Goal: Use online tool/utility: Utilize a website feature to perform a specific function

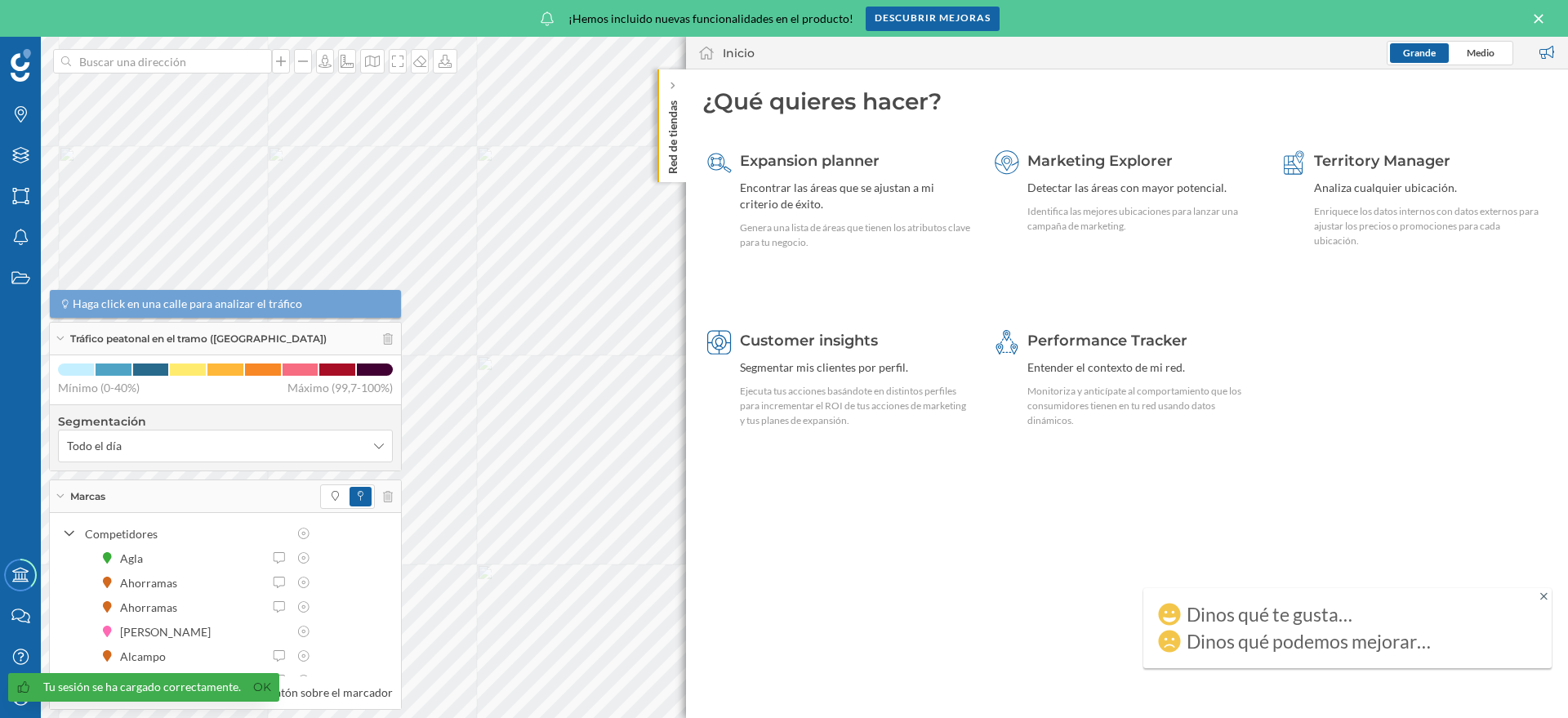
click at [677, 117] on p "Red de tiendas" at bounding box center [672, 134] width 16 height 80
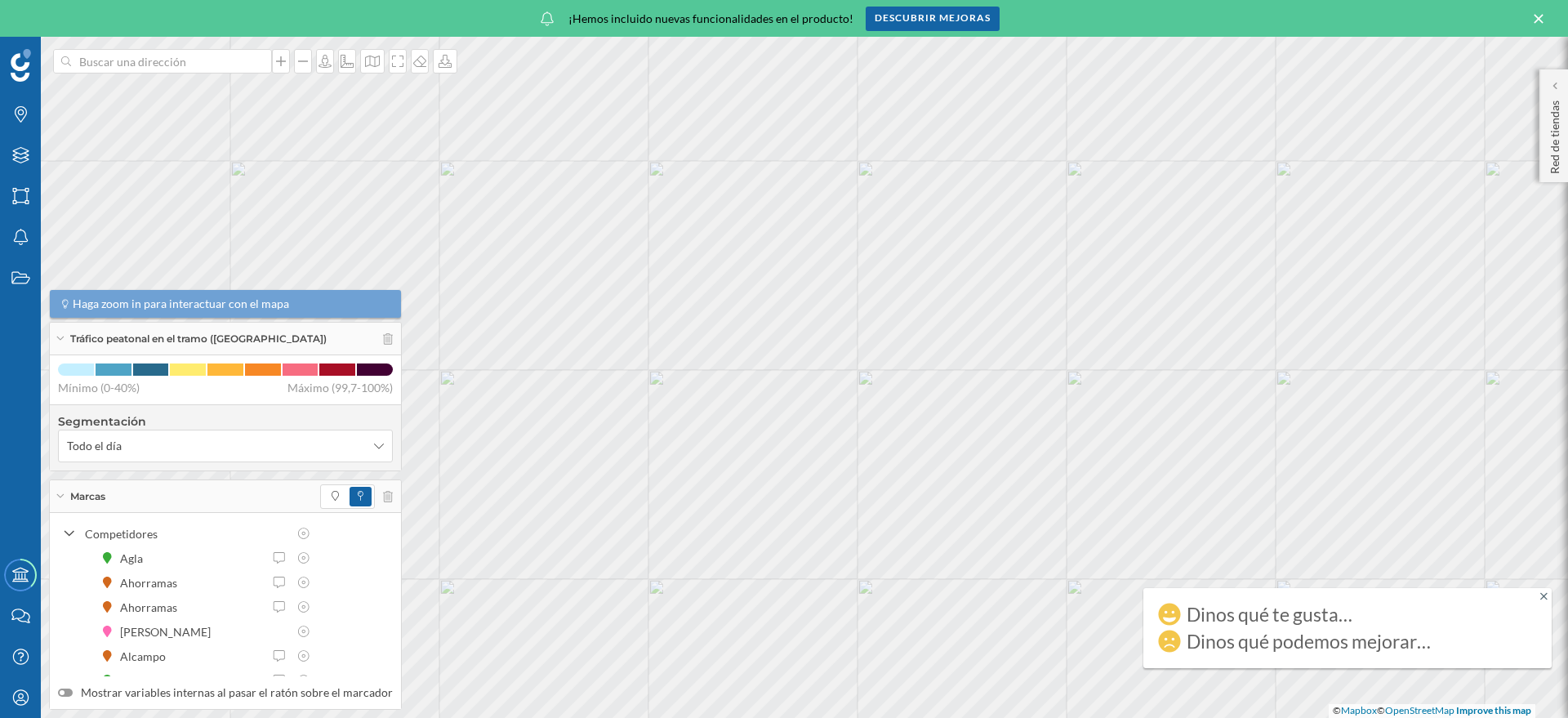
click at [1535, 15] on icon at bounding box center [1538, 18] width 18 height 15
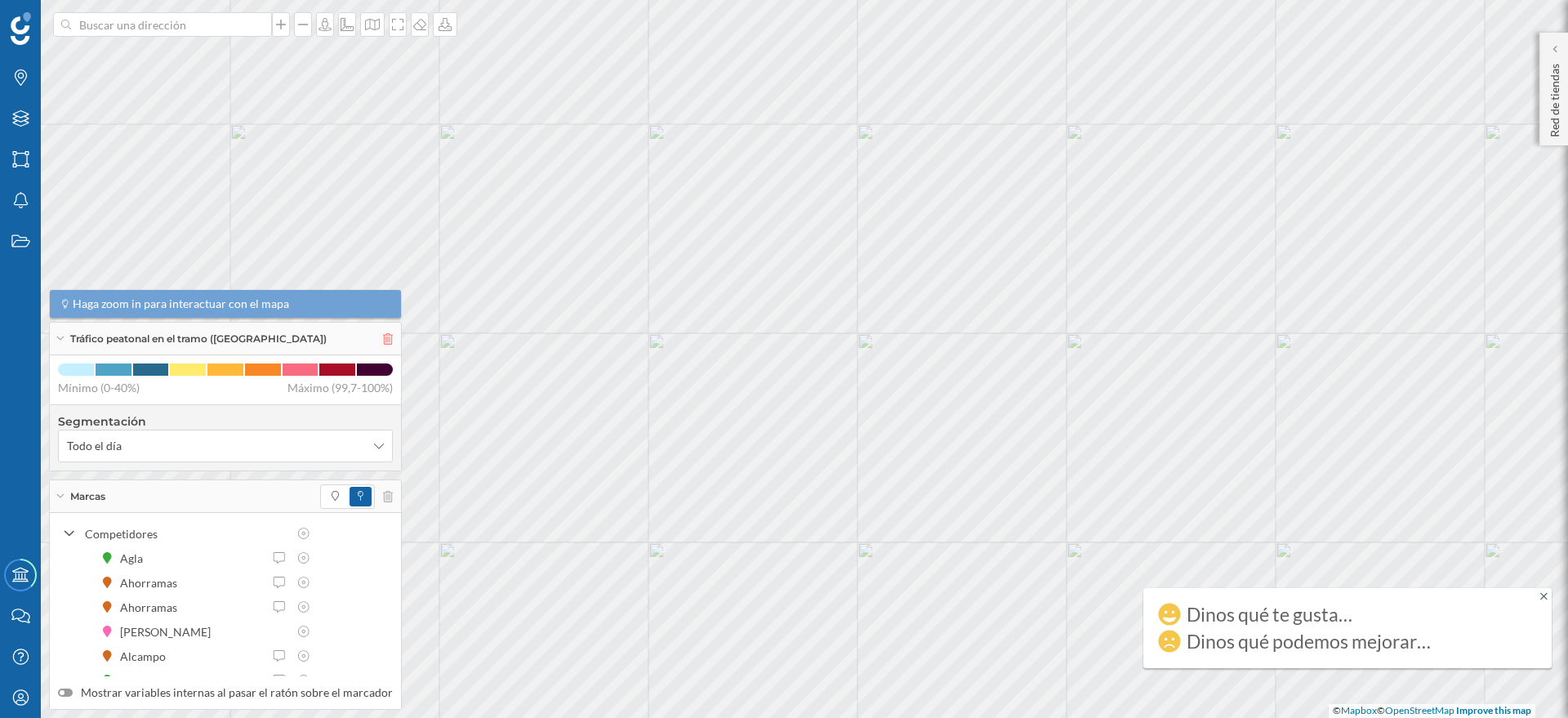
click at [383, 333] on icon at bounding box center [388, 338] width 9 height 11
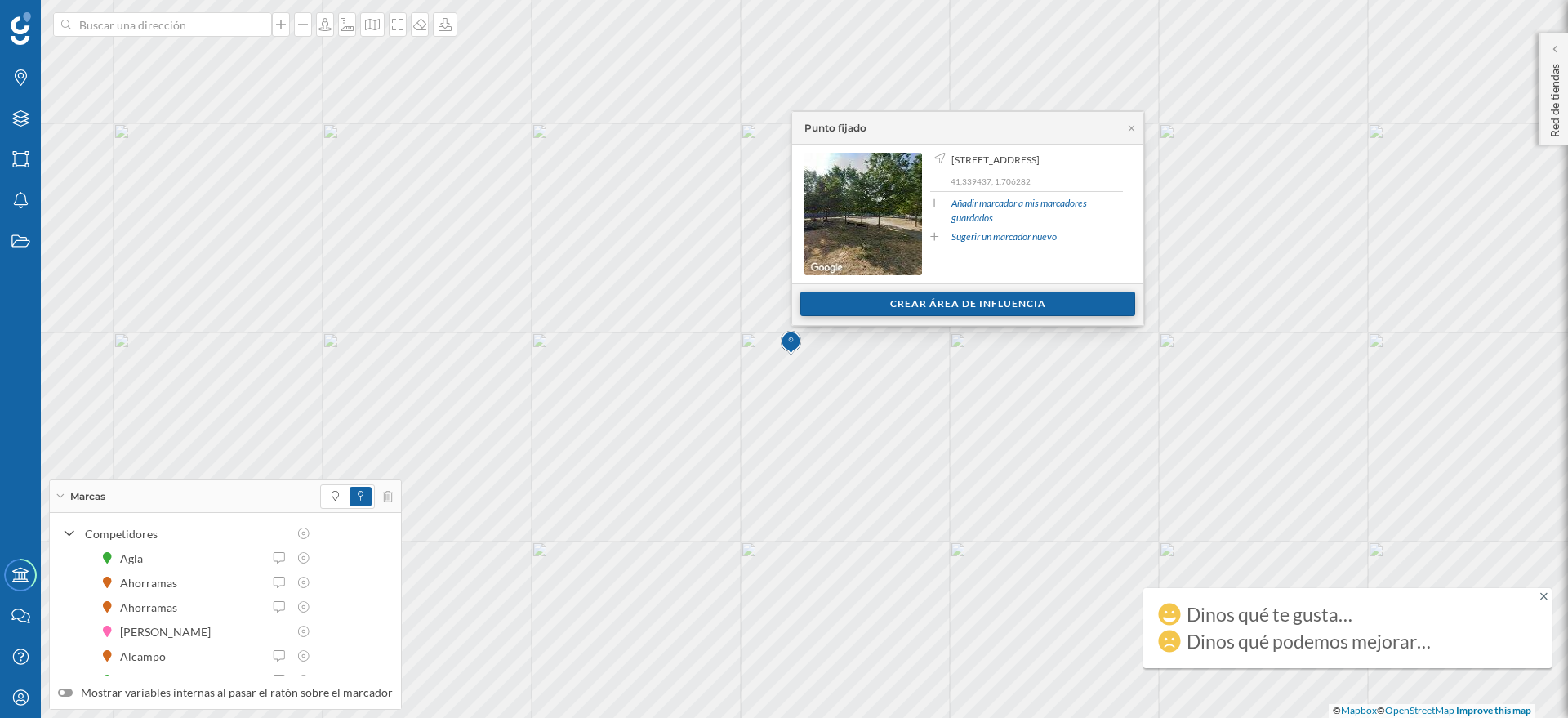
click at [988, 300] on div "Crear área de influencia" at bounding box center [967, 304] width 334 height 25
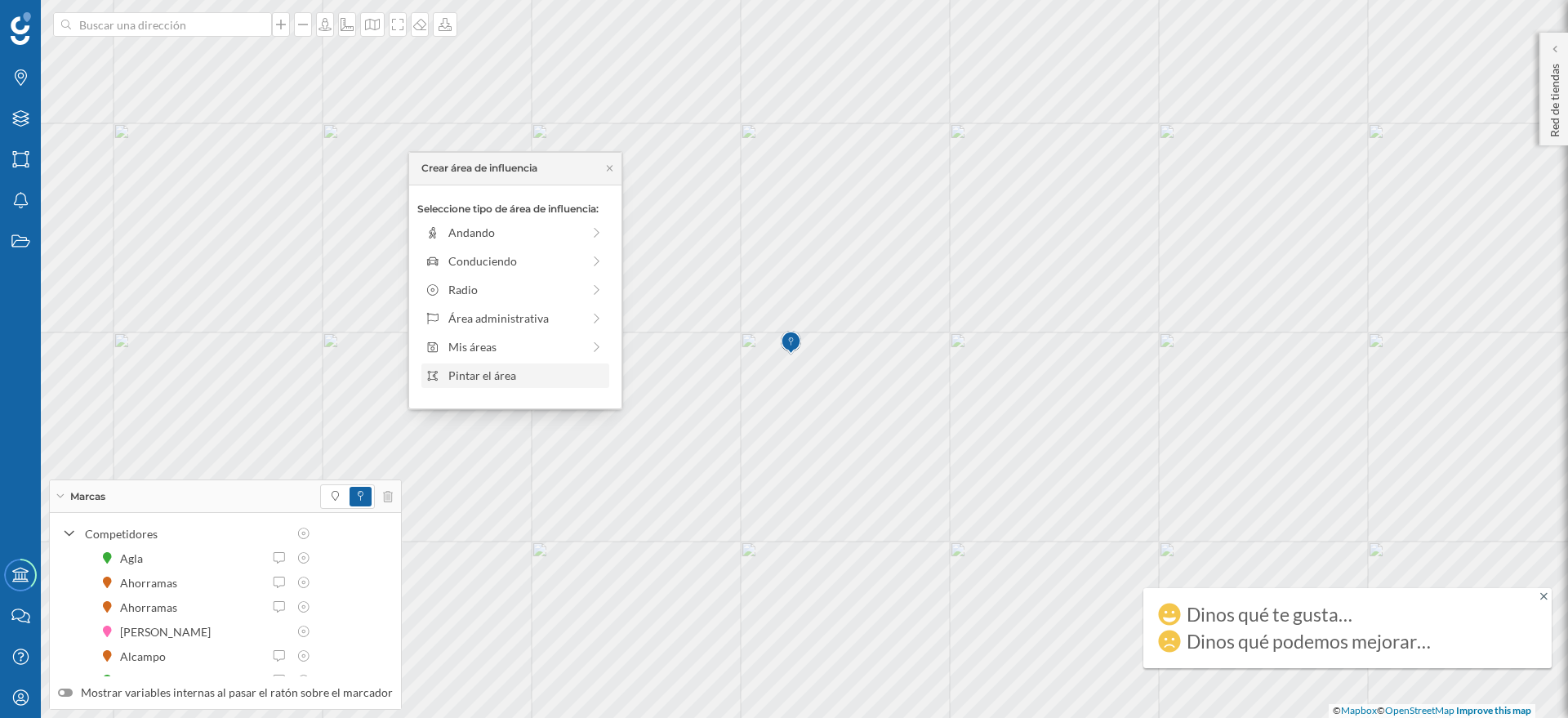
click at [509, 377] on div "Pintar el área" at bounding box center [526, 376] width 156 height 17
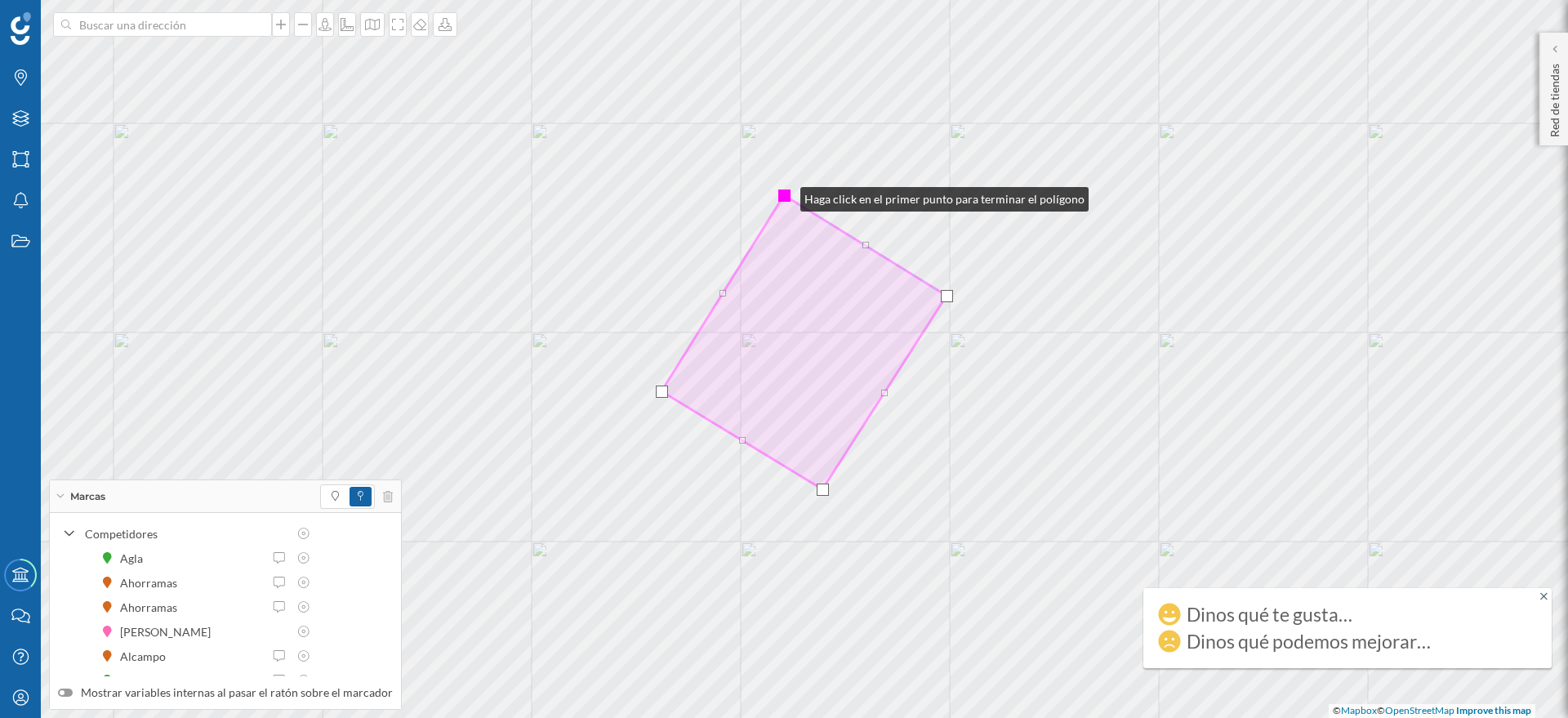
click at [784, 195] on div at bounding box center [784, 195] width 12 height 12
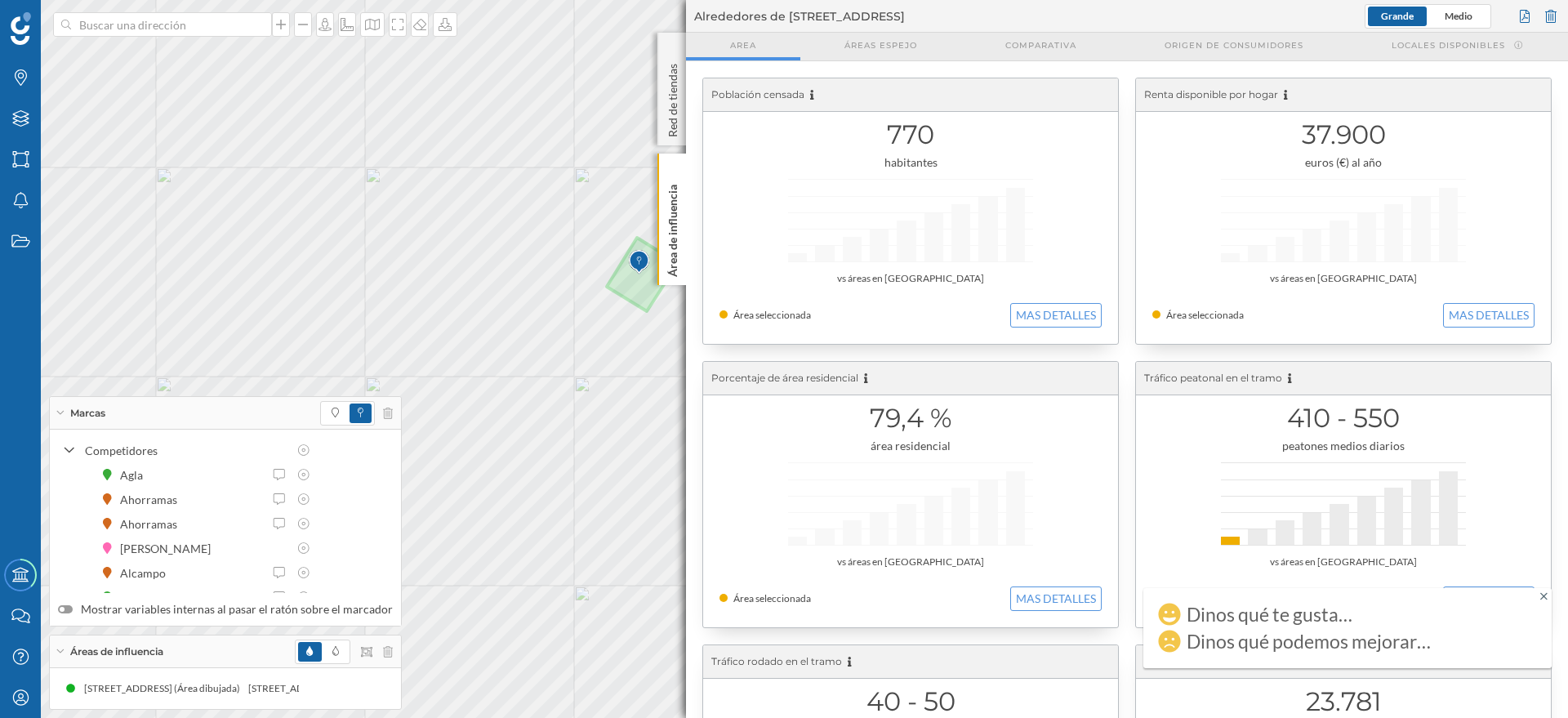
click at [939, 233] on div "Marcas Capas Áreas Notificaciones Estados Academy Contacta con nosotros Centro …" at bounding box center [784, 359] width 1568 height 718
click at [383, 413] on icon at bounding box center [388, 412] width 9 height 11
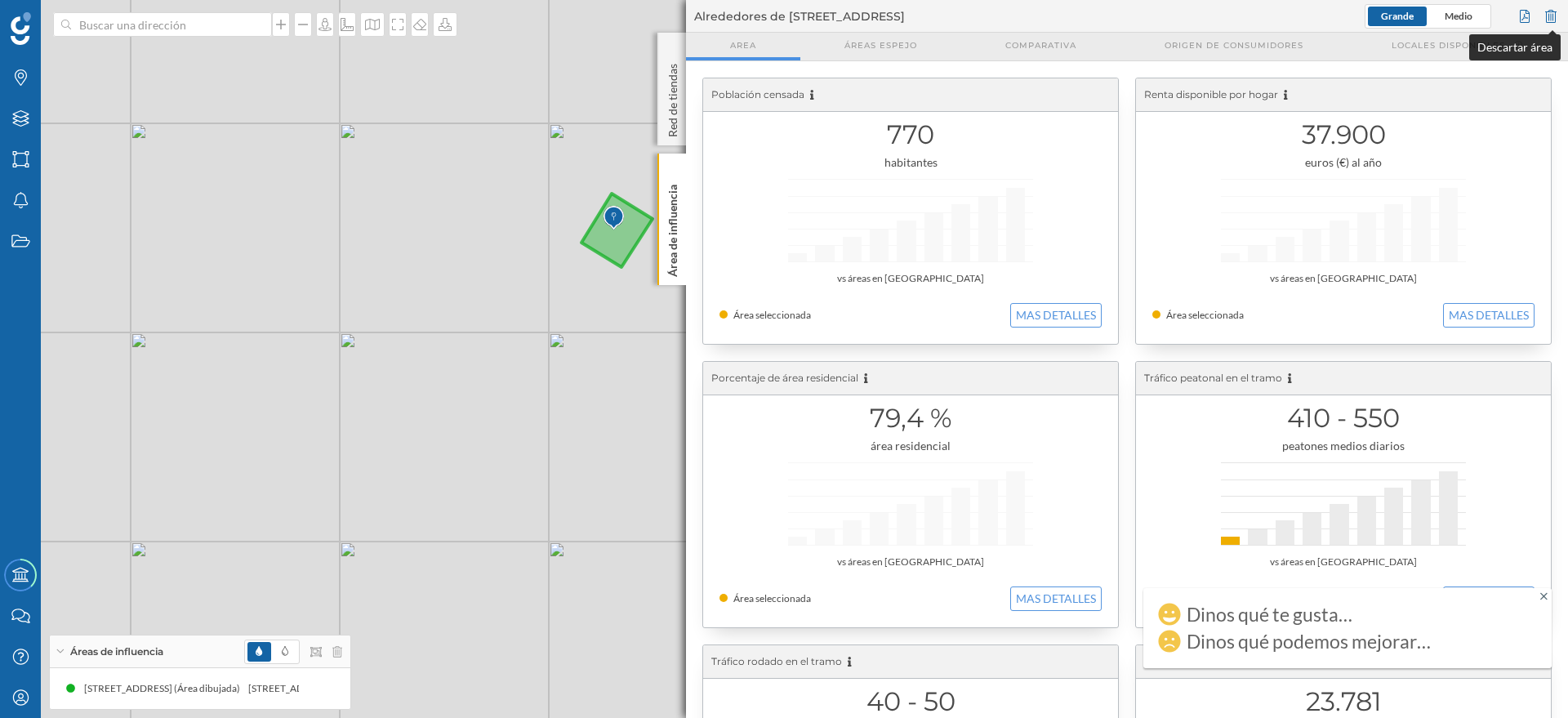
click at [1547, 10] on div at bounding box center [1550, 16] width 18 height 25
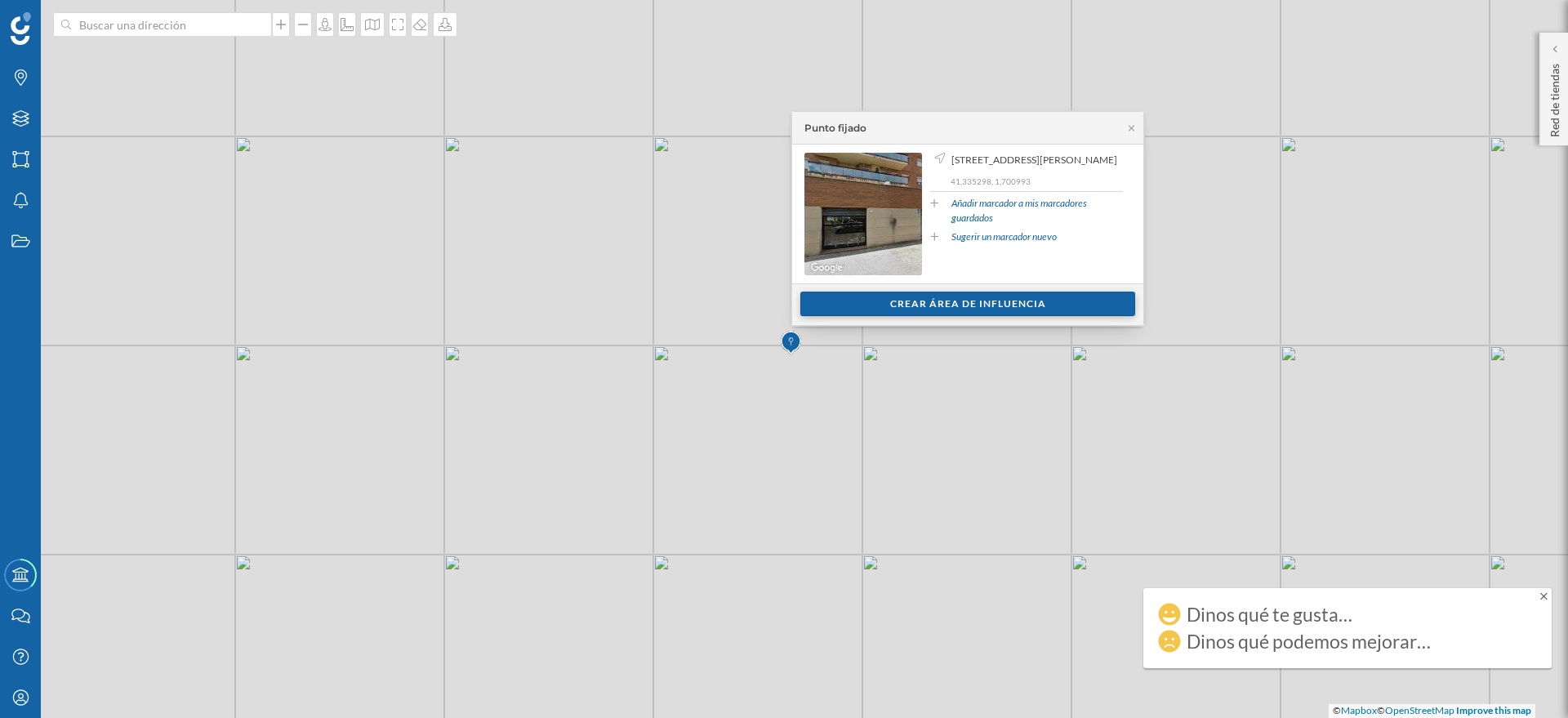
click at [979, 304] on div "Crear área de influencia" at bounding box center [967, 304] width 334 height 25
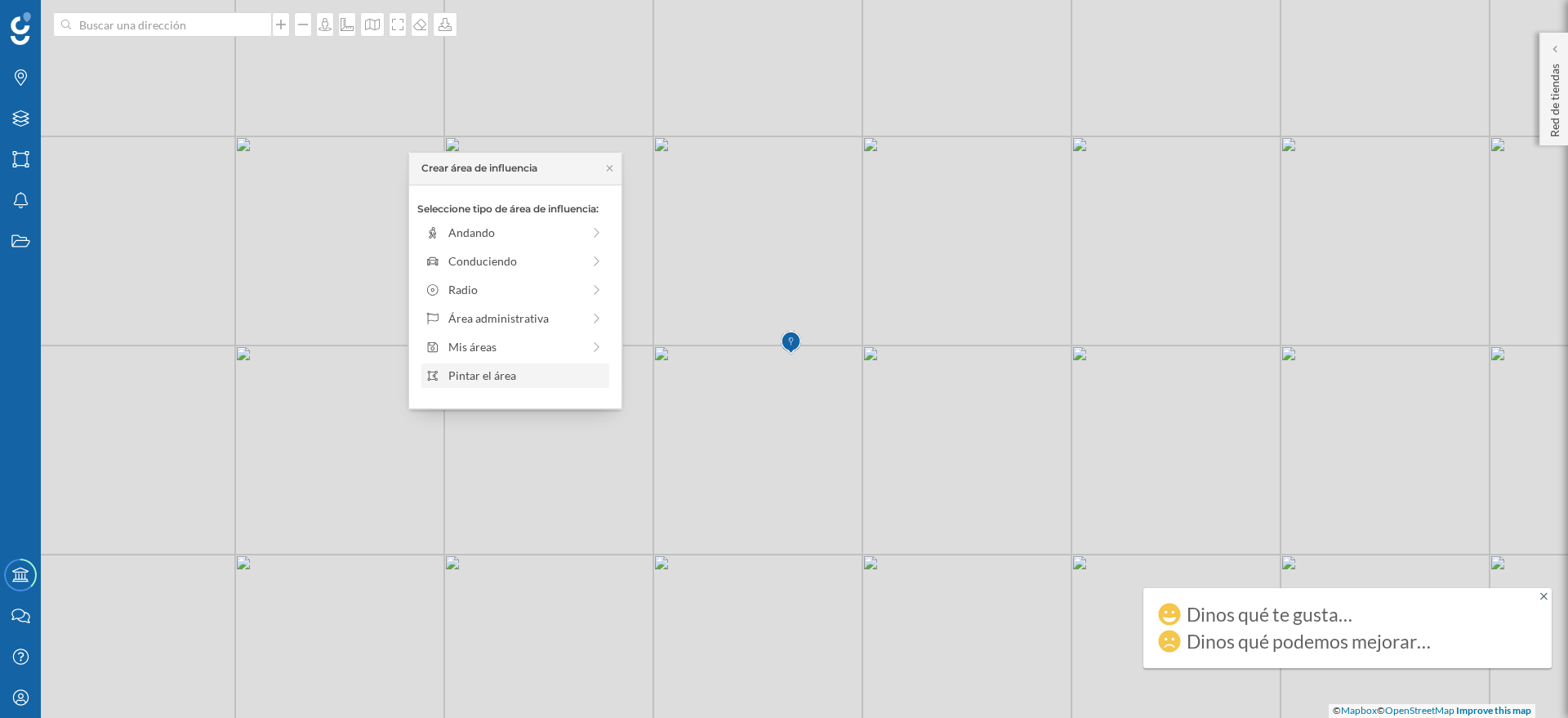
click at [499, 375] on div "Pintar el área" at bounding box center [526, 376] width 156 height 17
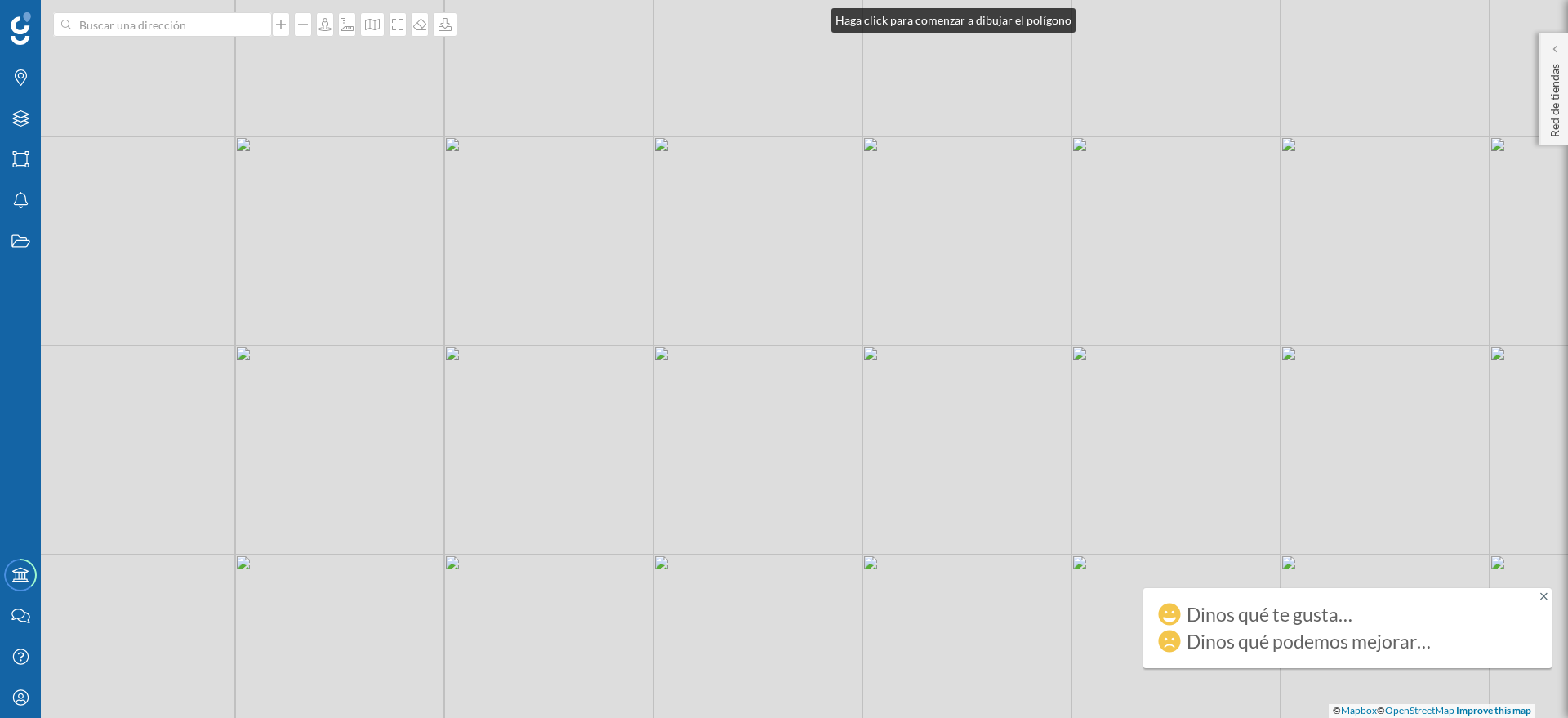
click at [816, 15] on div "© Mapbox © OpenStreetMap Improve this map" at bounding box center [784, 359] width 1568 height 718
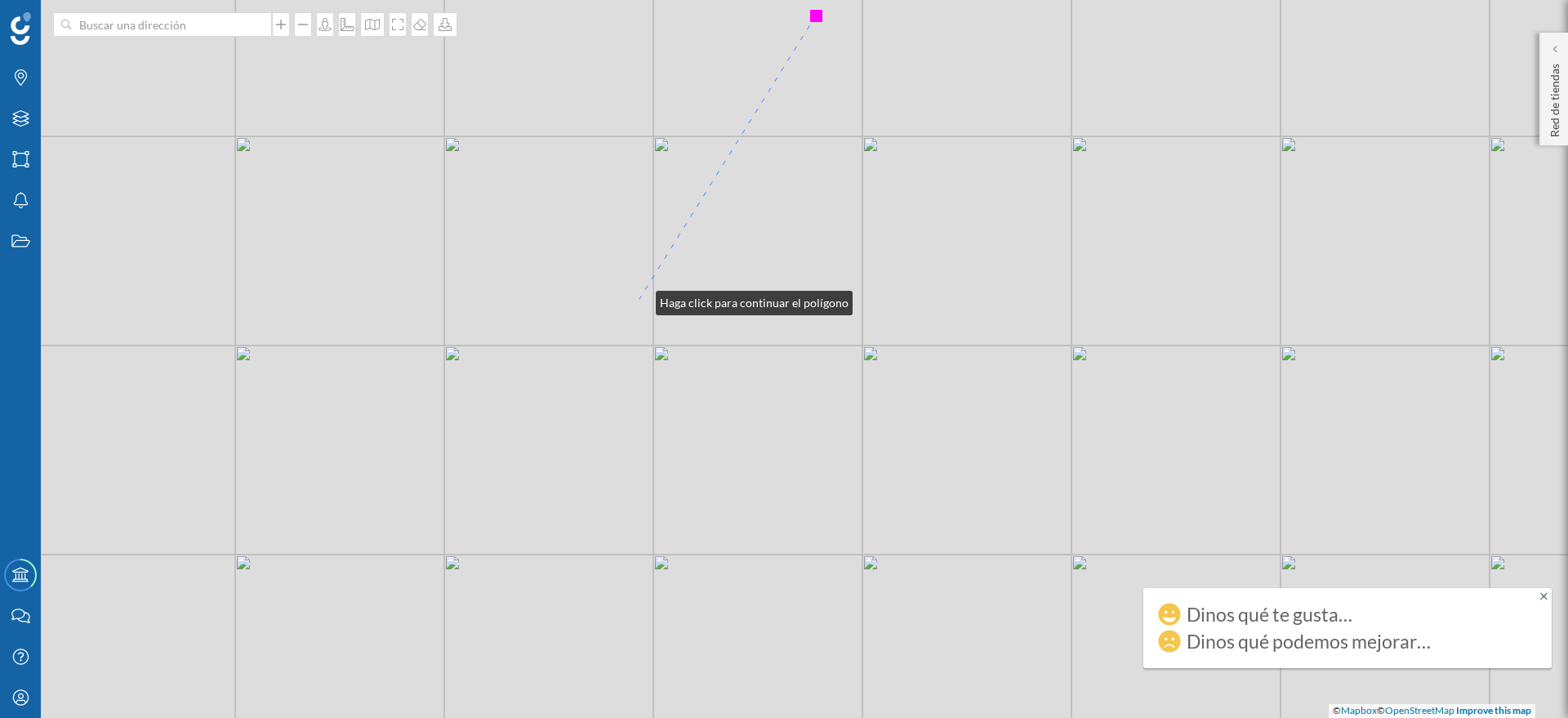
click at [639, 299] on div "© Mapbox © OpenStreetMap Improve this map" at bounding box center [784, 359] width 1568 height 718
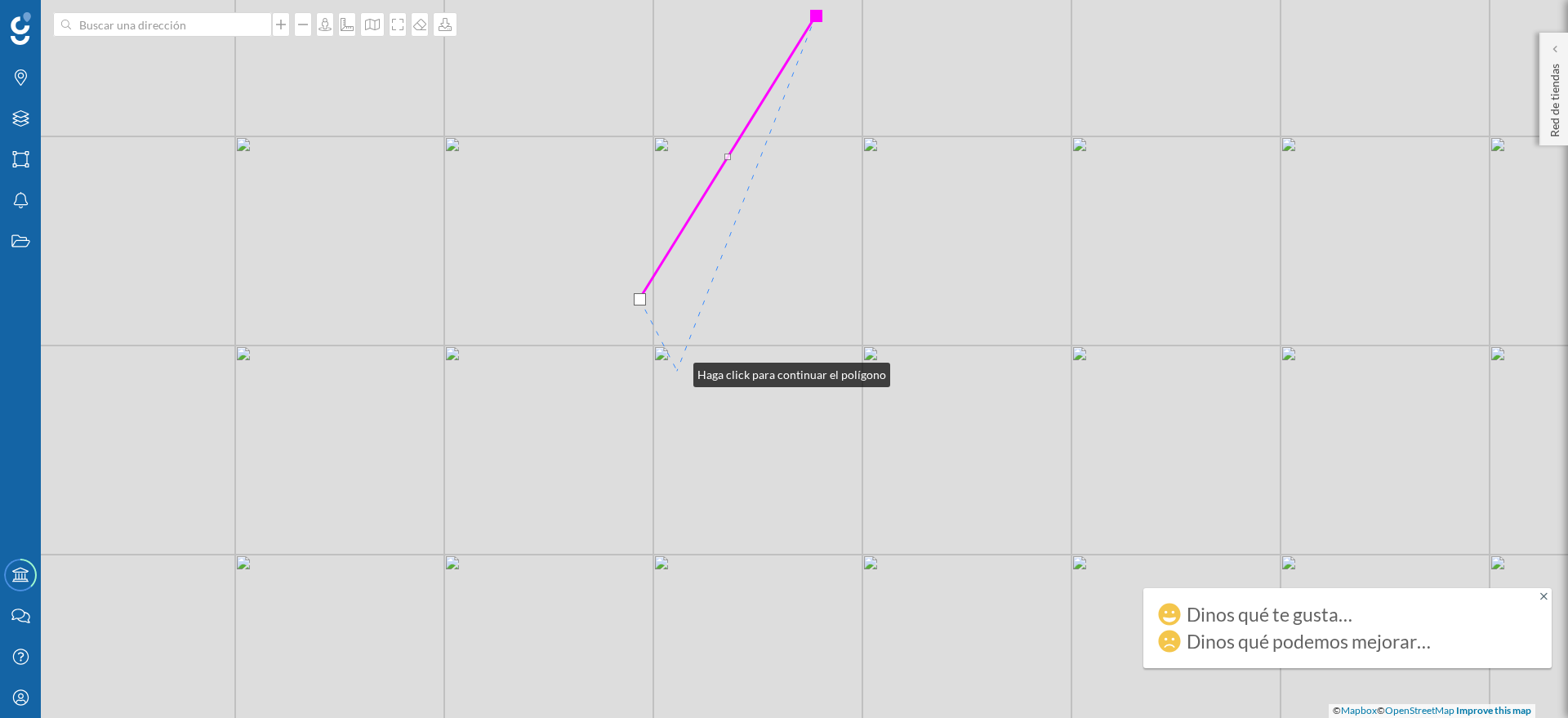
click at [677, 371] on div "© Mapbox © OpenStreetMap Improve this map" at bounding box center [784, 359] width 1568 height 718
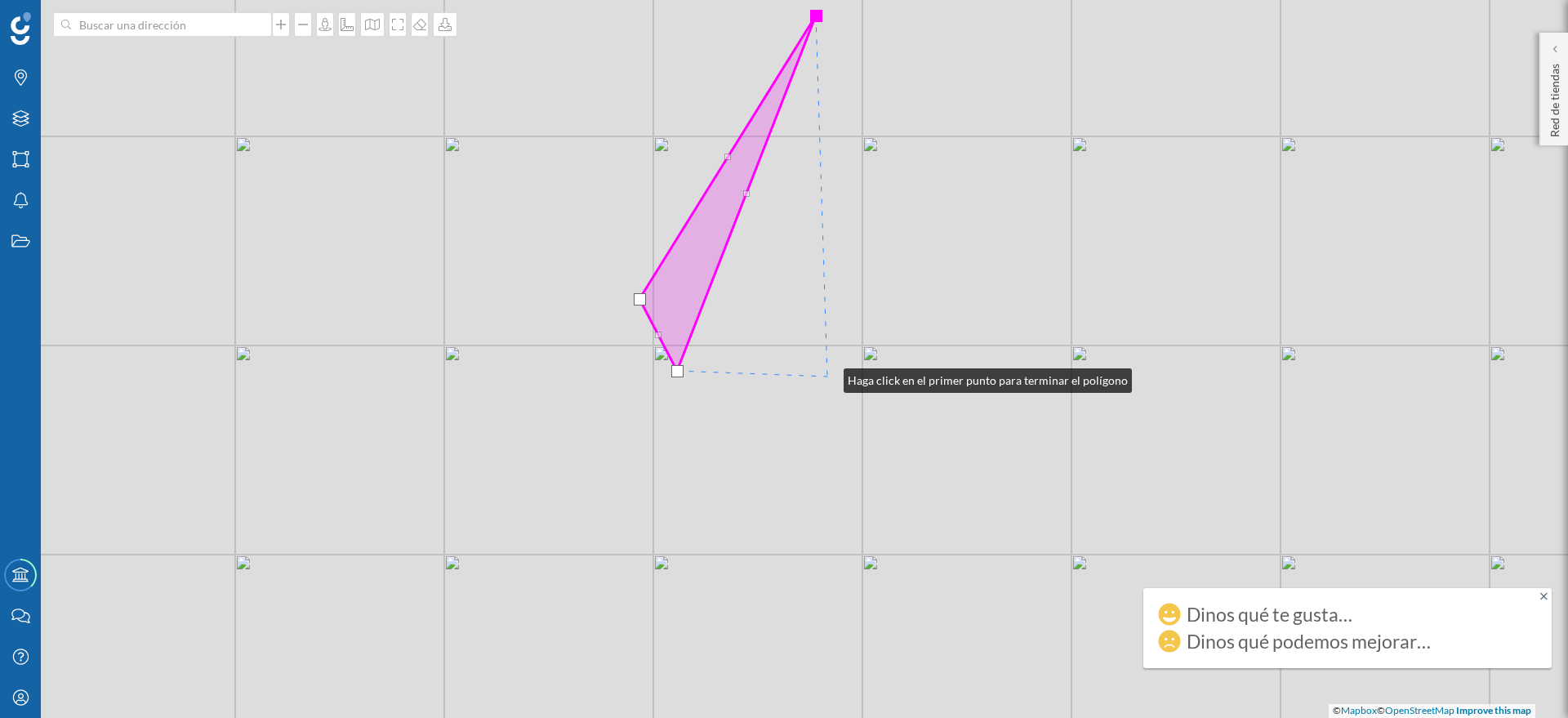
click at [827, 377] on div "© Mapbox © OpenStreetMap Improve this map" at bounding box center [784, 359] width 1568 height 718
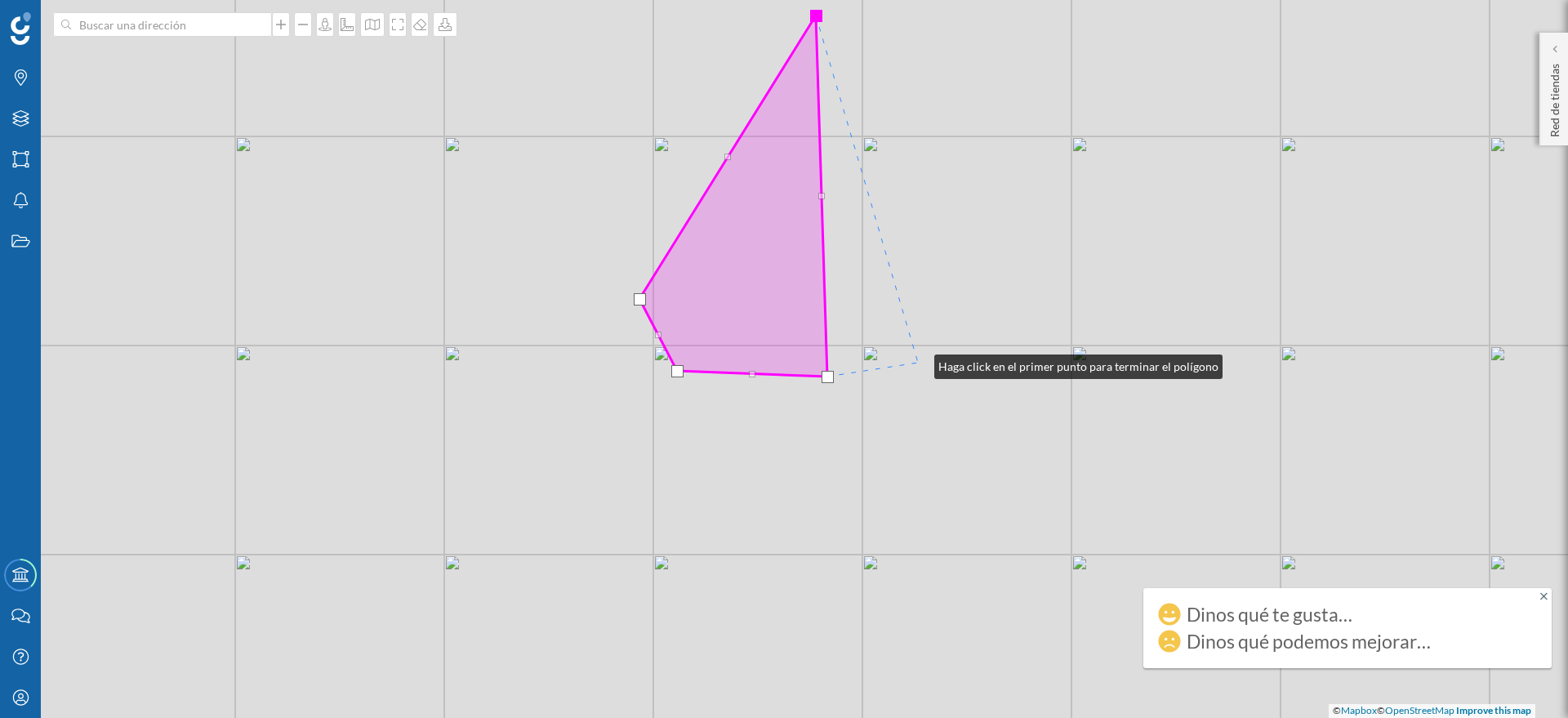
drag, startPoint x: 918, startPoint y: 363, endPoint x: 954, endPoint y: 278, distance: 92.3
click at [918, 362] on div "© Mapbox © OpenStreetMap Improve this map" at bounding box center [784, 359] width 1568 height 718
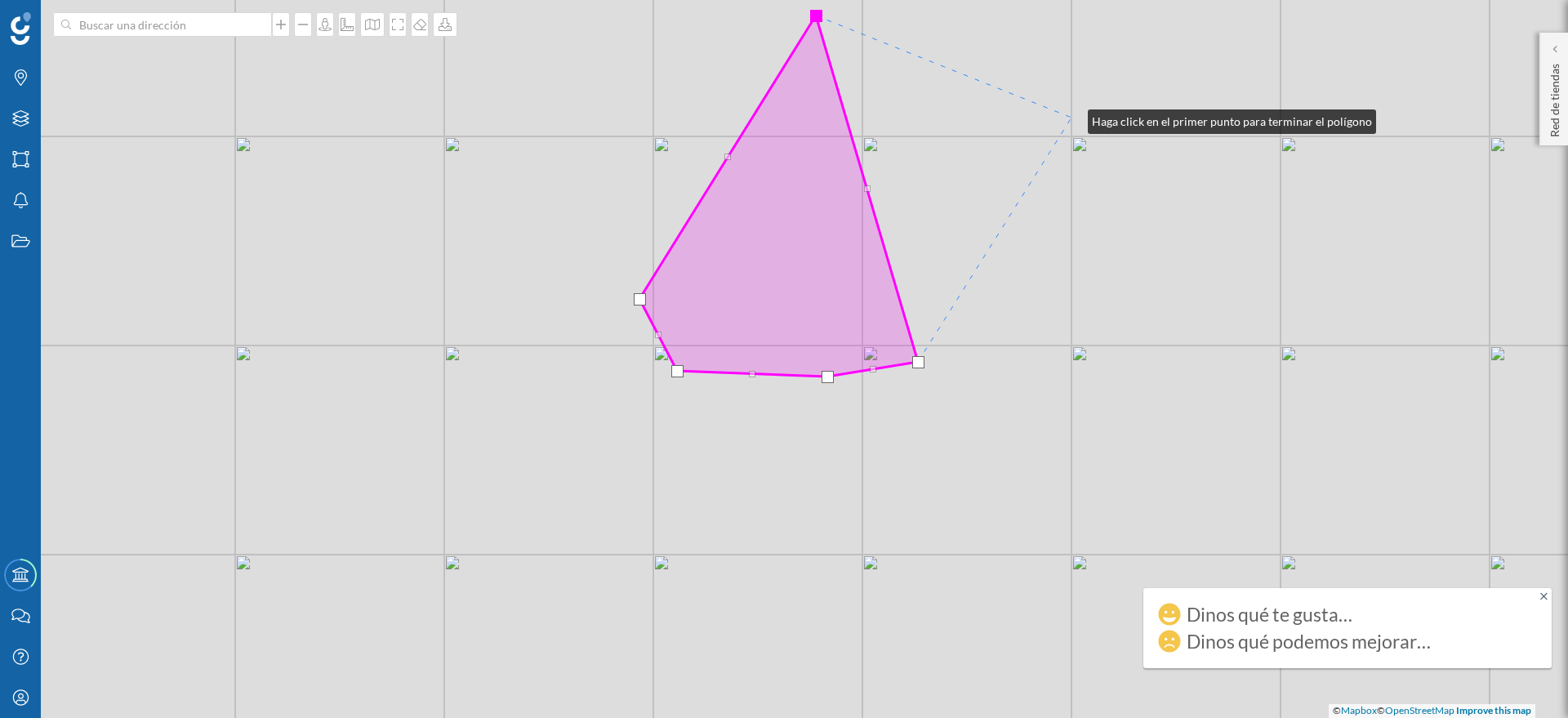
click at [1071, 117] on div "© Mapbox © OpenStreetMap Improve this map" at bounding box center [784, 359] width 1568 height 718
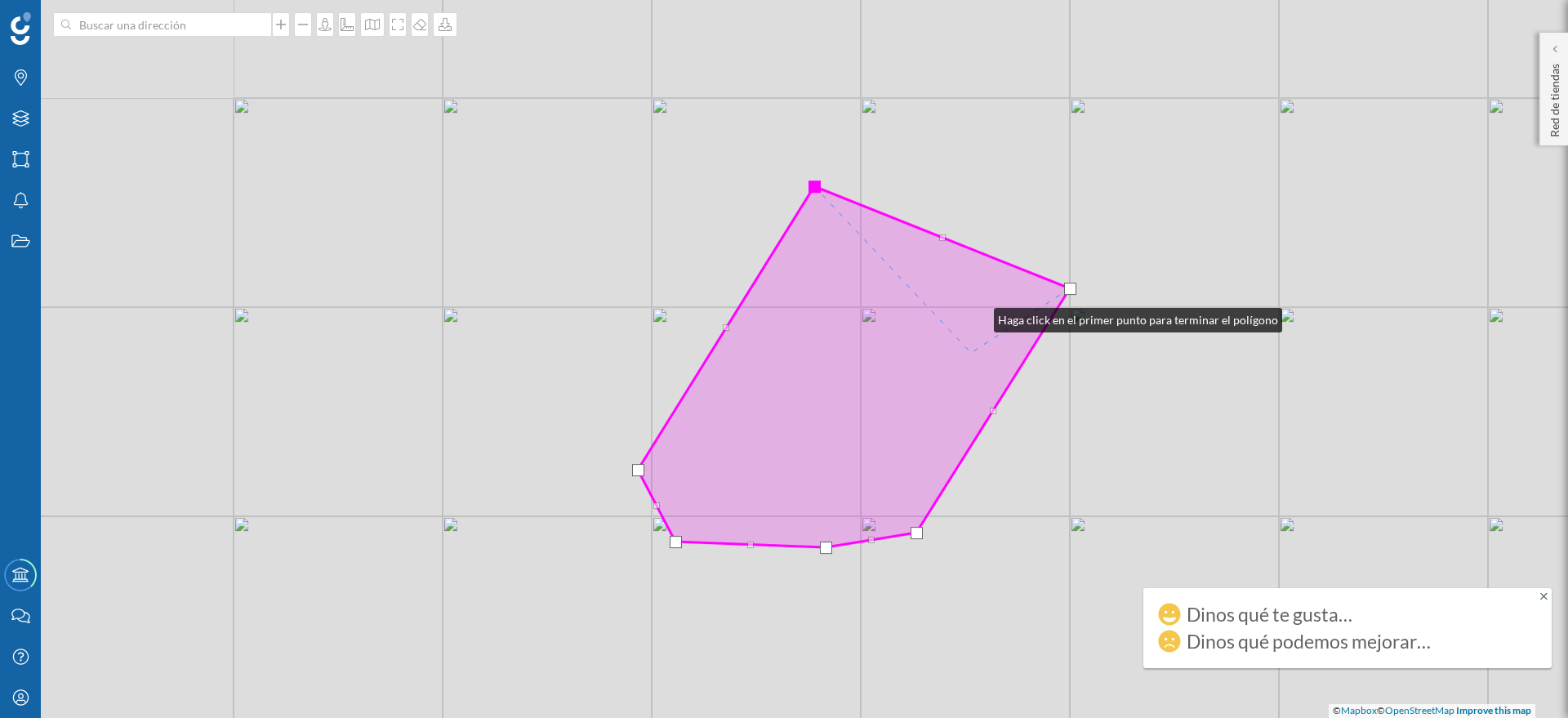
drag, startPoint x: 984, startPoint y: 187, endPoint x: 957, endPoint y: 397, distance: 211.7
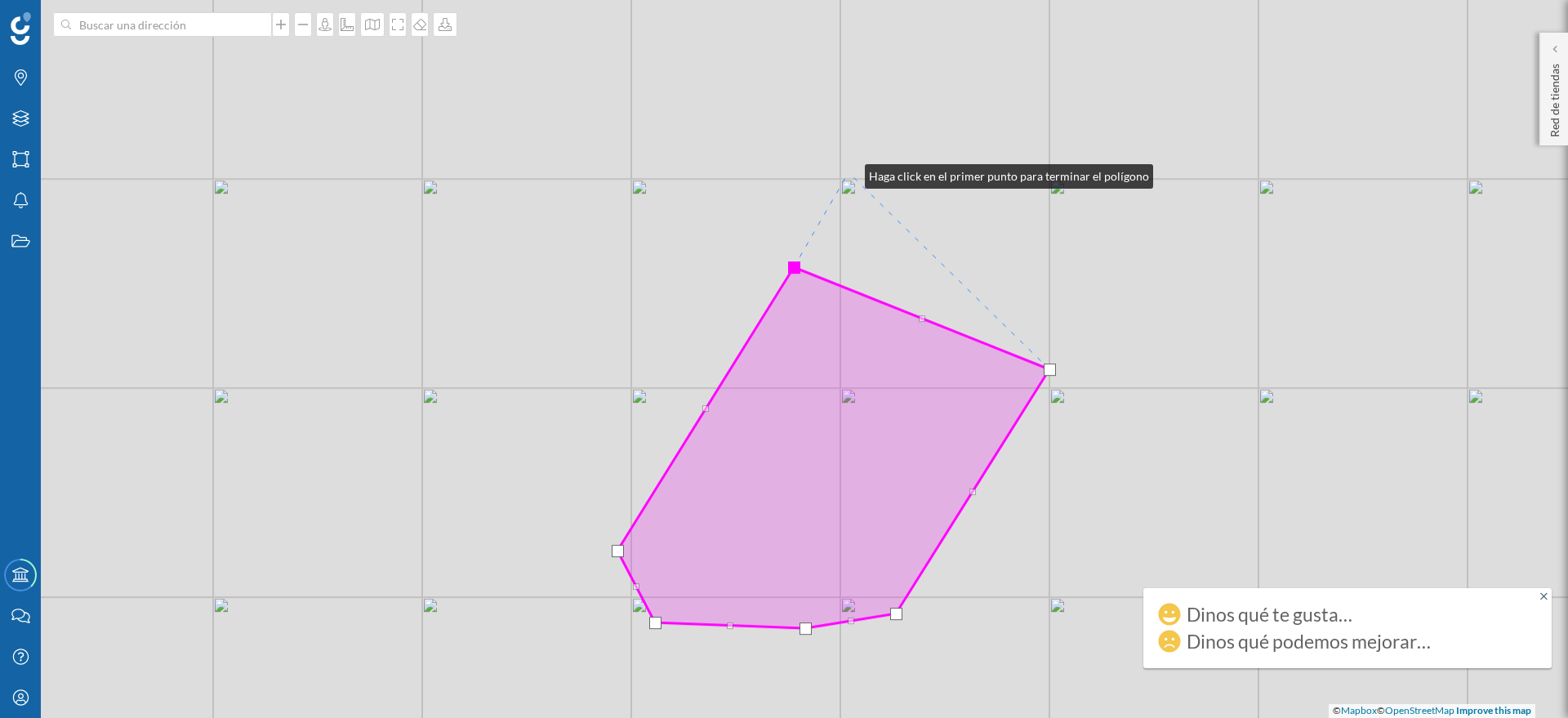
click at [849, 172] on div "© Mapbox © OpenStreetMap Improve this map" at bounding box center [784, 359] width 1568 height 718
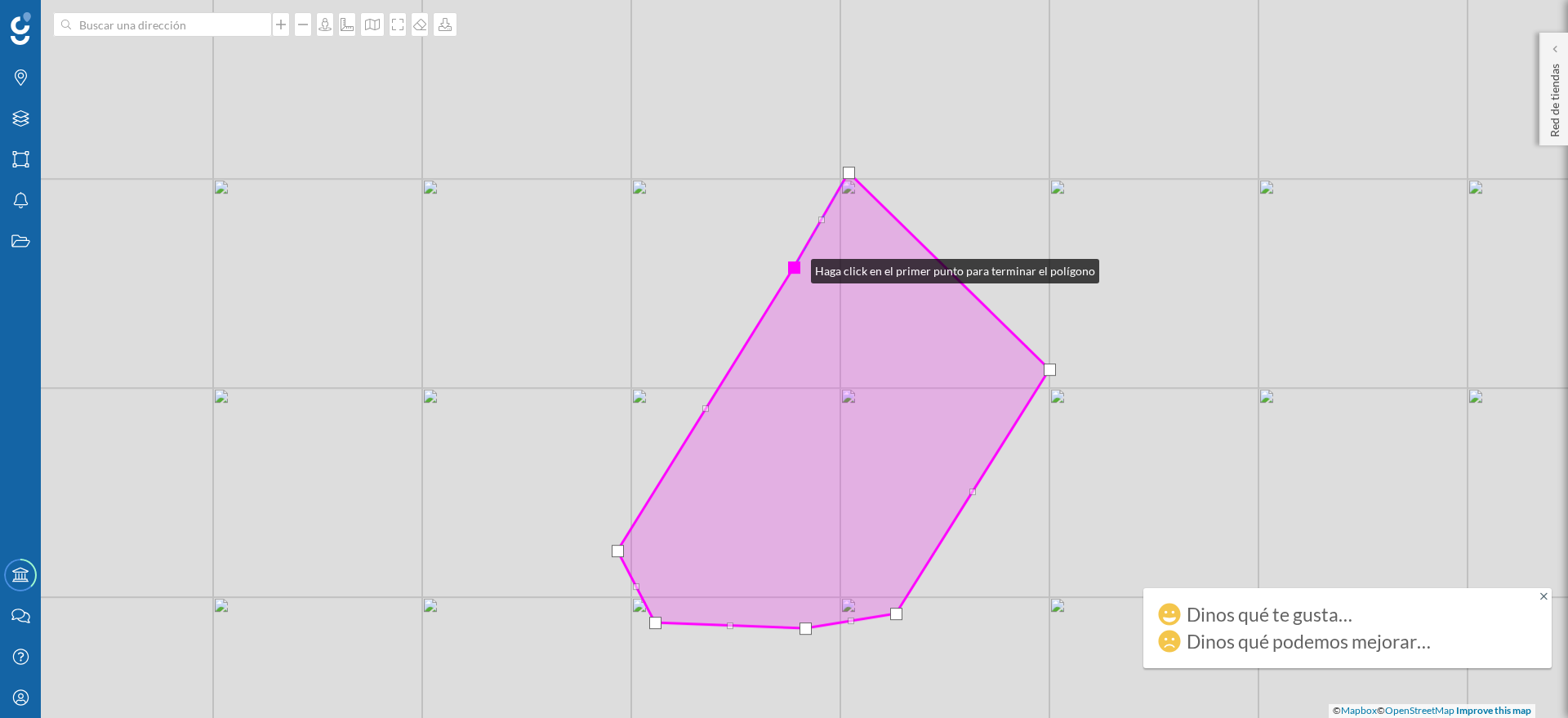
click at [795, 267] on div at bounding box center [794, 267] width 12 height 12
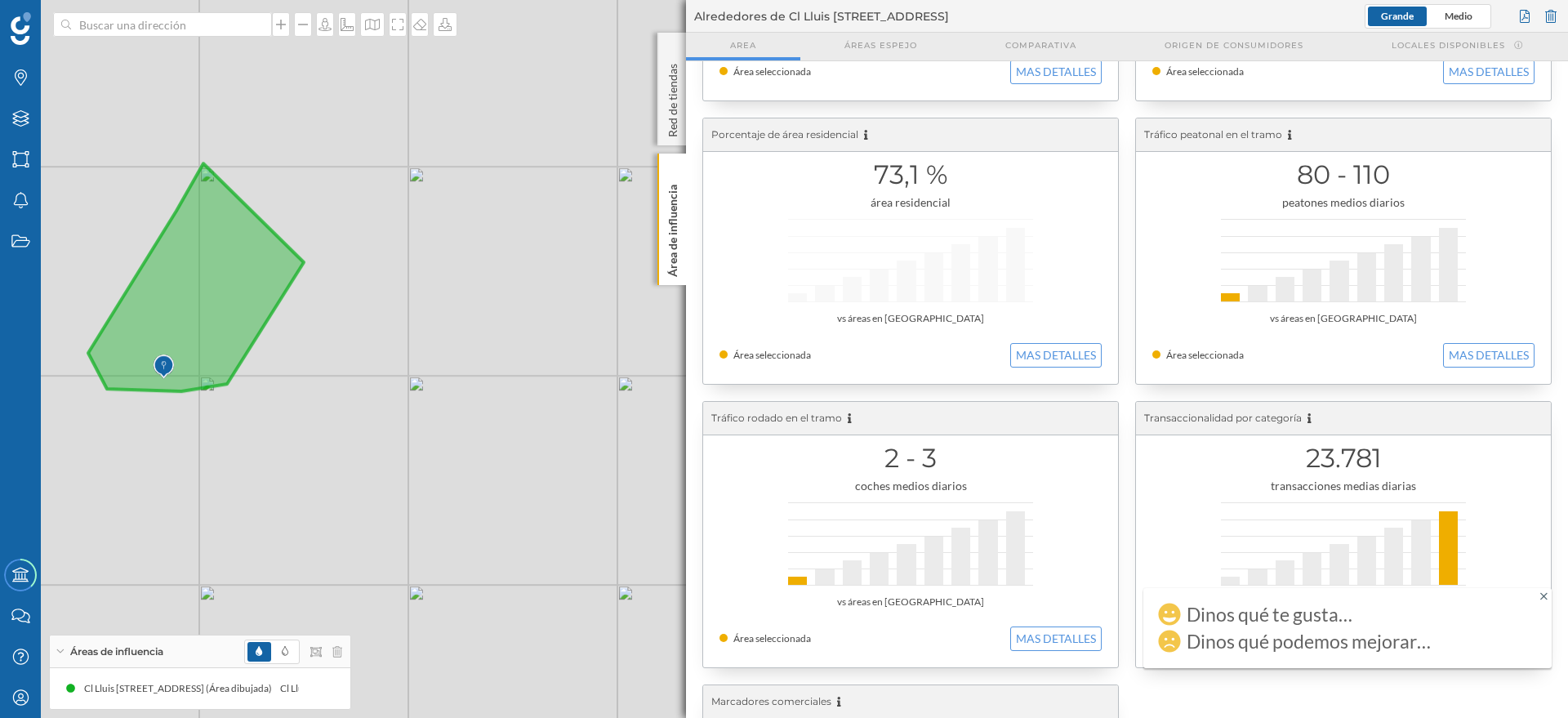
scroll to position [77, 0]
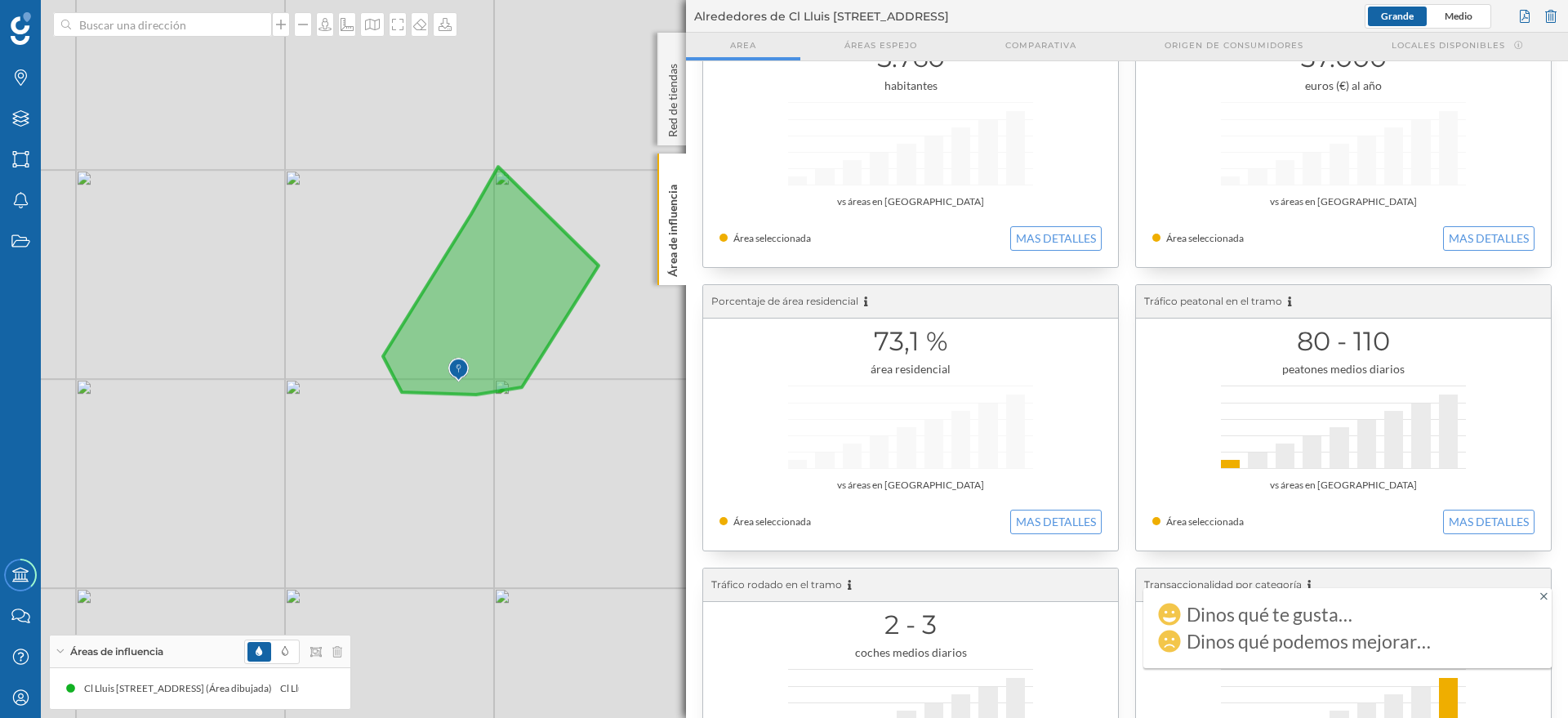
drag, startPoint x: 311, startPoint y: 393, endPoint x: 606, endPoint y: 396, distance: 295.0
click at [606, 396] on div "© Mapbox © OpenStreetMap Improve this map" at bounding box center [784, 359] width 1568 height 718
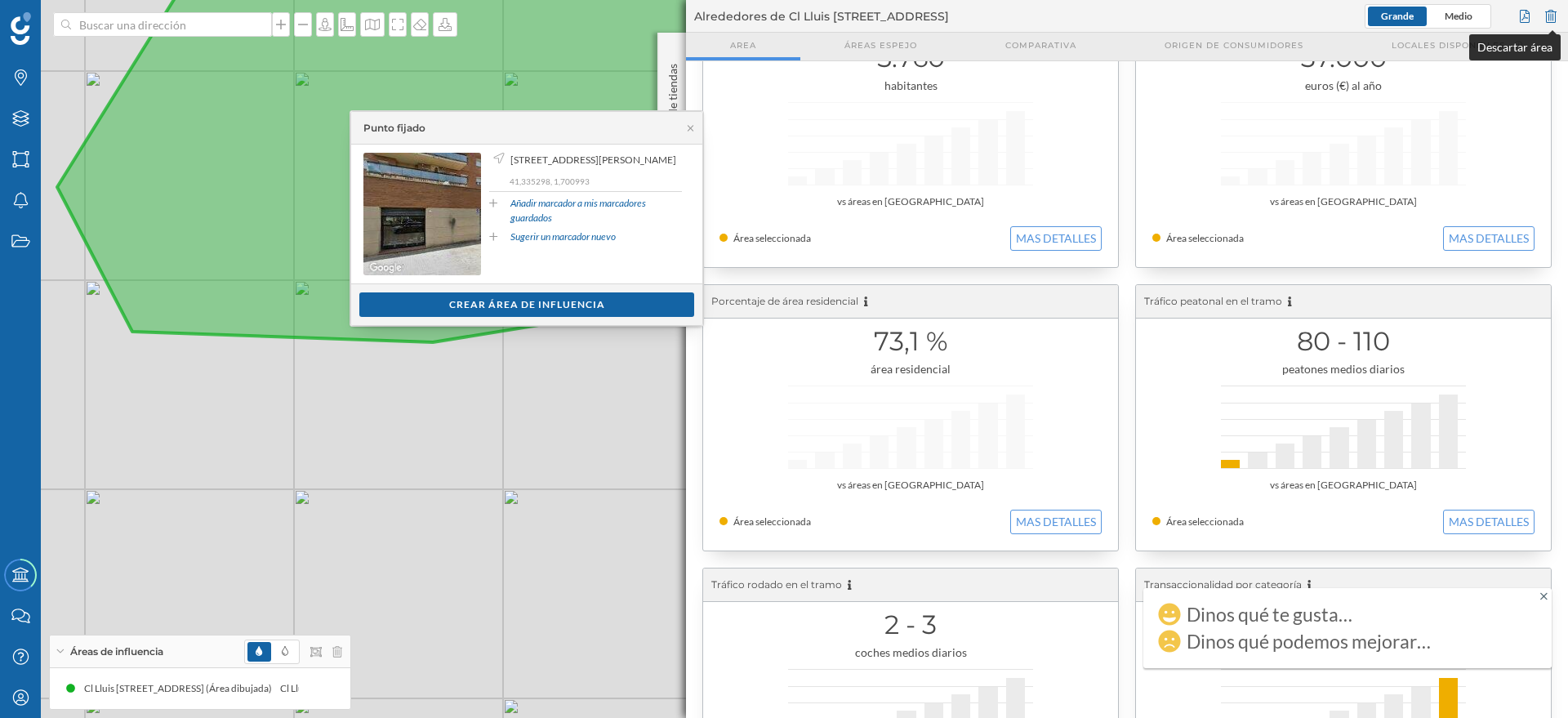
click at [1553, 8] on div at bounding box center [1550, 16] width 18 height 25
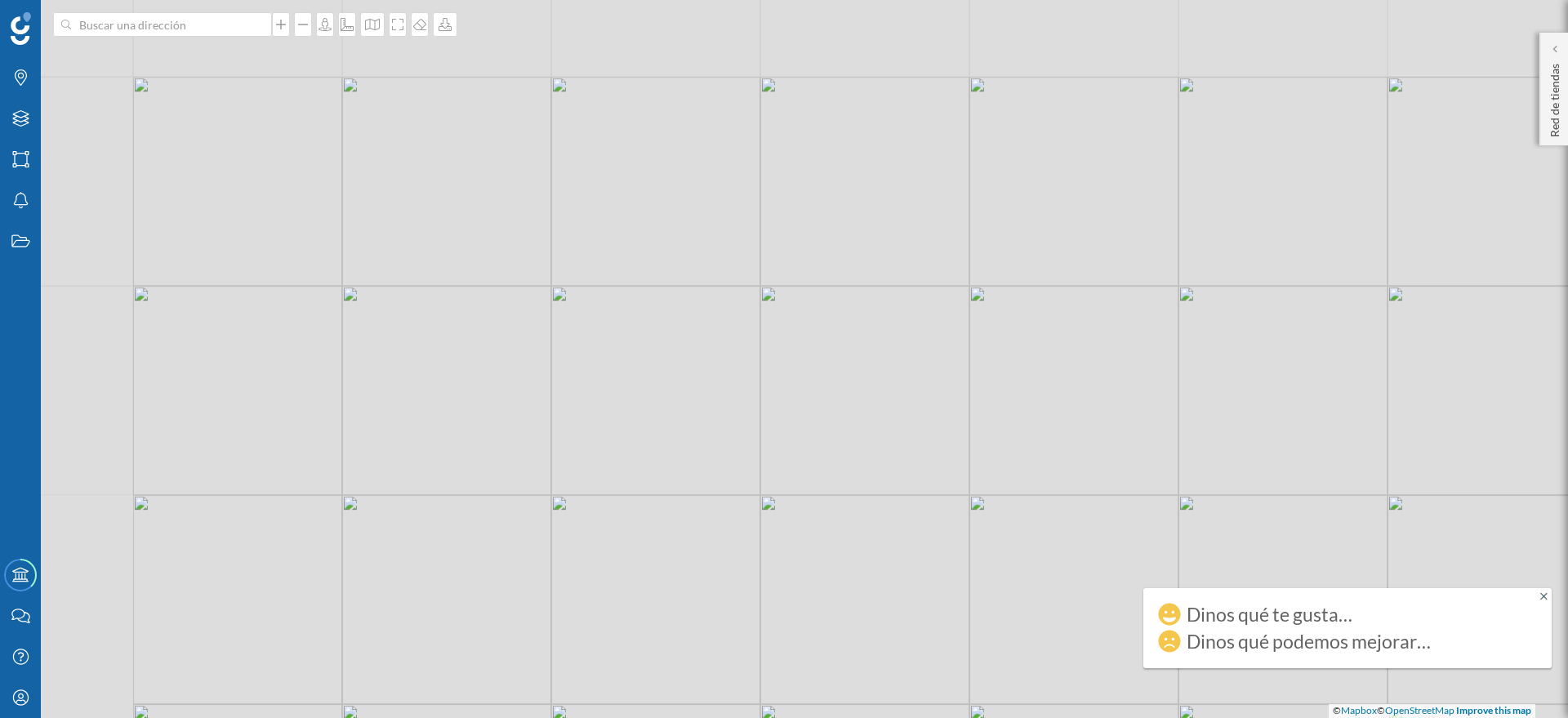
drag, startPoint x: 436, startPoint y: 281, endPoint x: 725, endPoint y: 501, distance: 363.2
click at [740, 494] on div "© Mapbox © OpenStreetMap Improve this map" at bounding box center [784, 359] width 1568 height 718
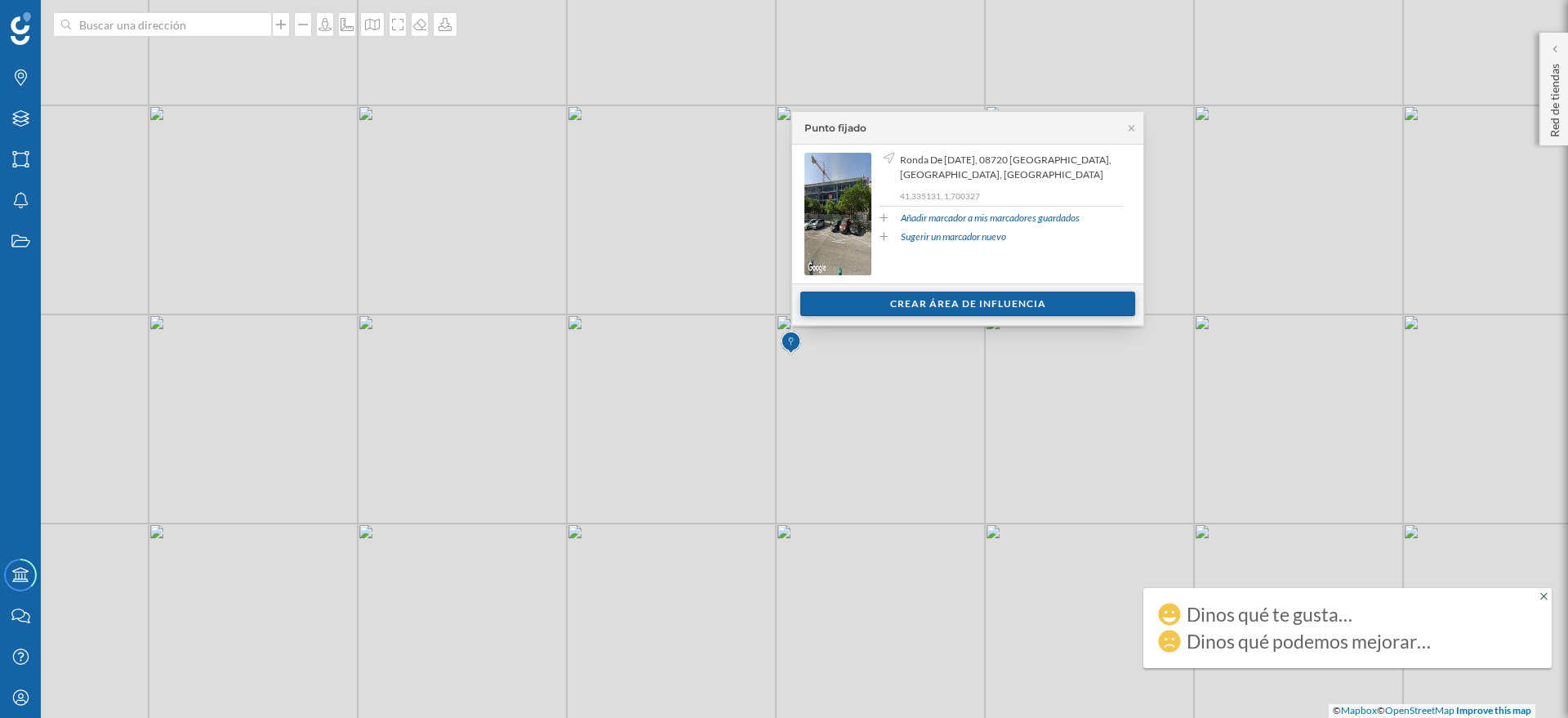
click at [965, 300] on div "Crear área de influencia" at bounding box center [967, 304] width 334 height 25
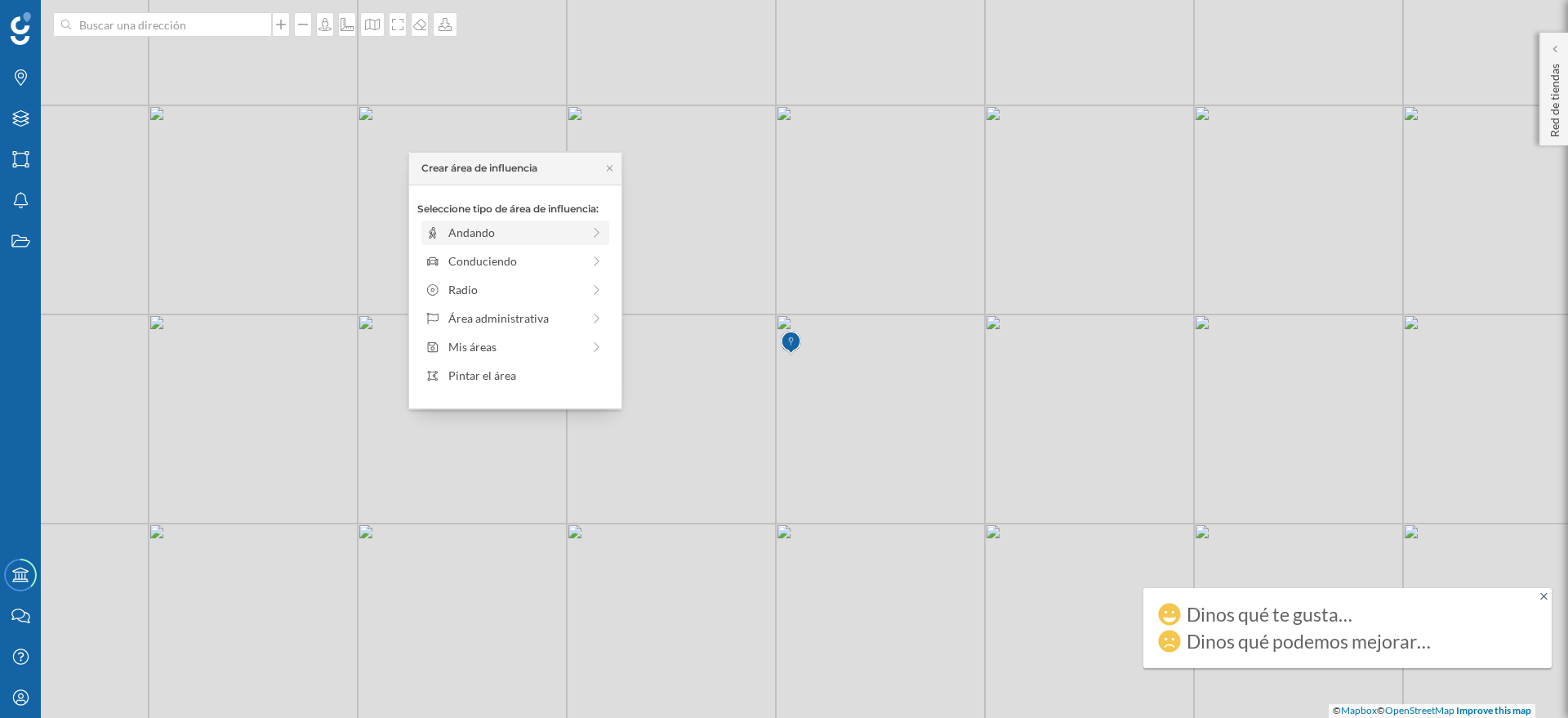
click at [519, 237] on div "Andando" at bounding box center [515, 233] width 133 height 17
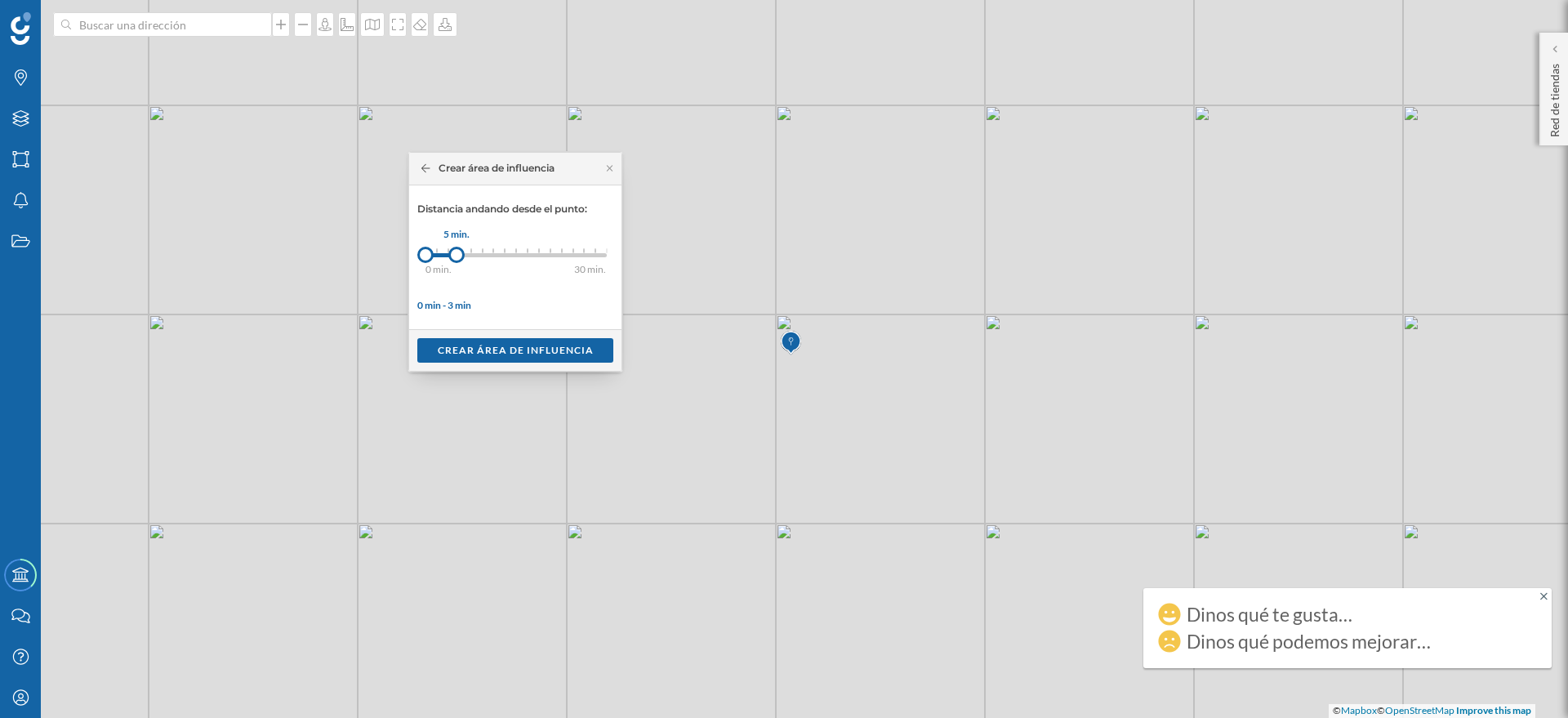
drag, startPoint x: 439, startPoint y: 257, endPoint x: 457, endPoint y: 256, distance: 18.0
click at [457, 256] on div at bounding box center [456, 254] width 16 height 16
click at [526, 351] on div "Crear área de influencia" at bounding box center [515, 349] width 196 height 25
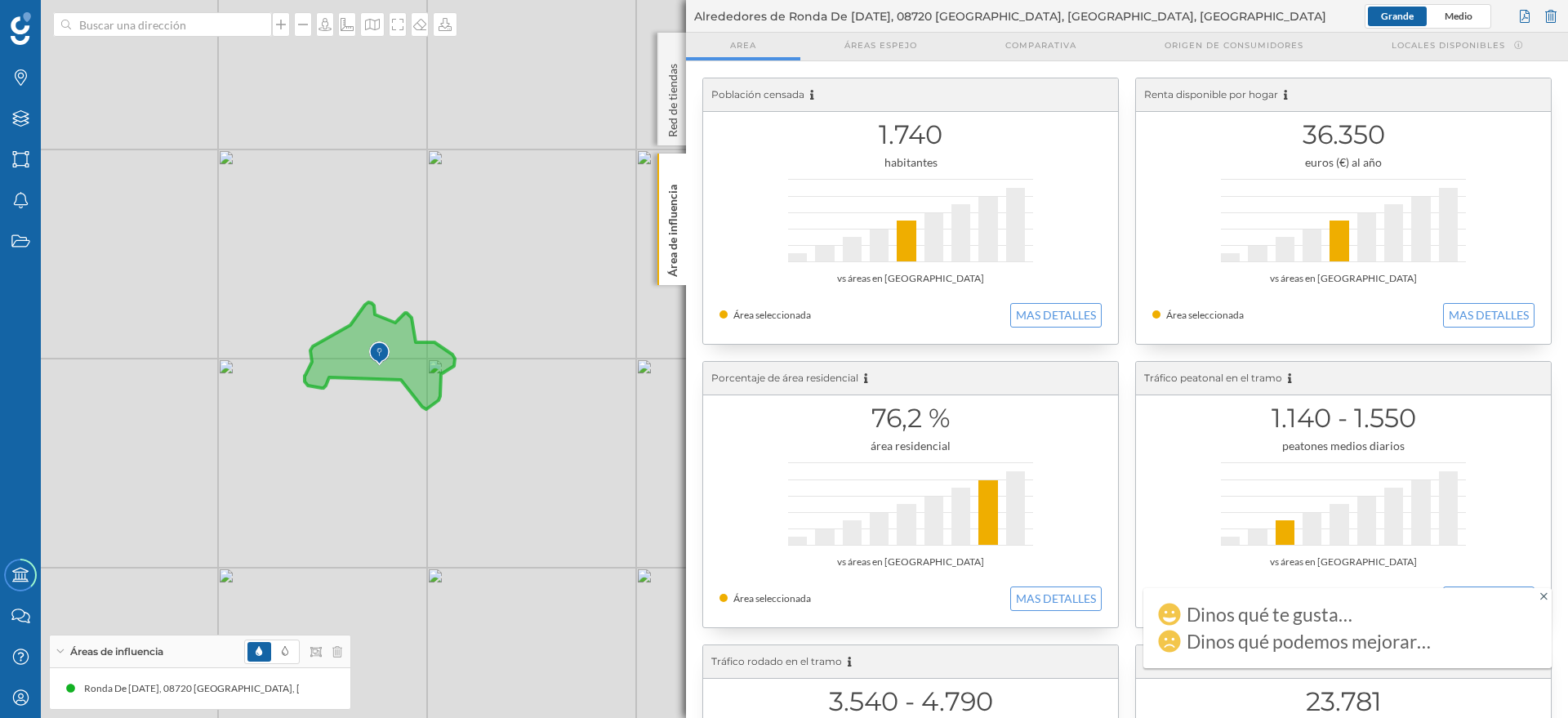
drag, startPoint x: 282, startPoint y: 332, endPoint x: 467, endPoint y: 410, distance: 200.8
click at [467, 410] on div "© Mapbox © OpenStreetMap Improve this map" at bounding box center [784, 359] width 1568 height 718
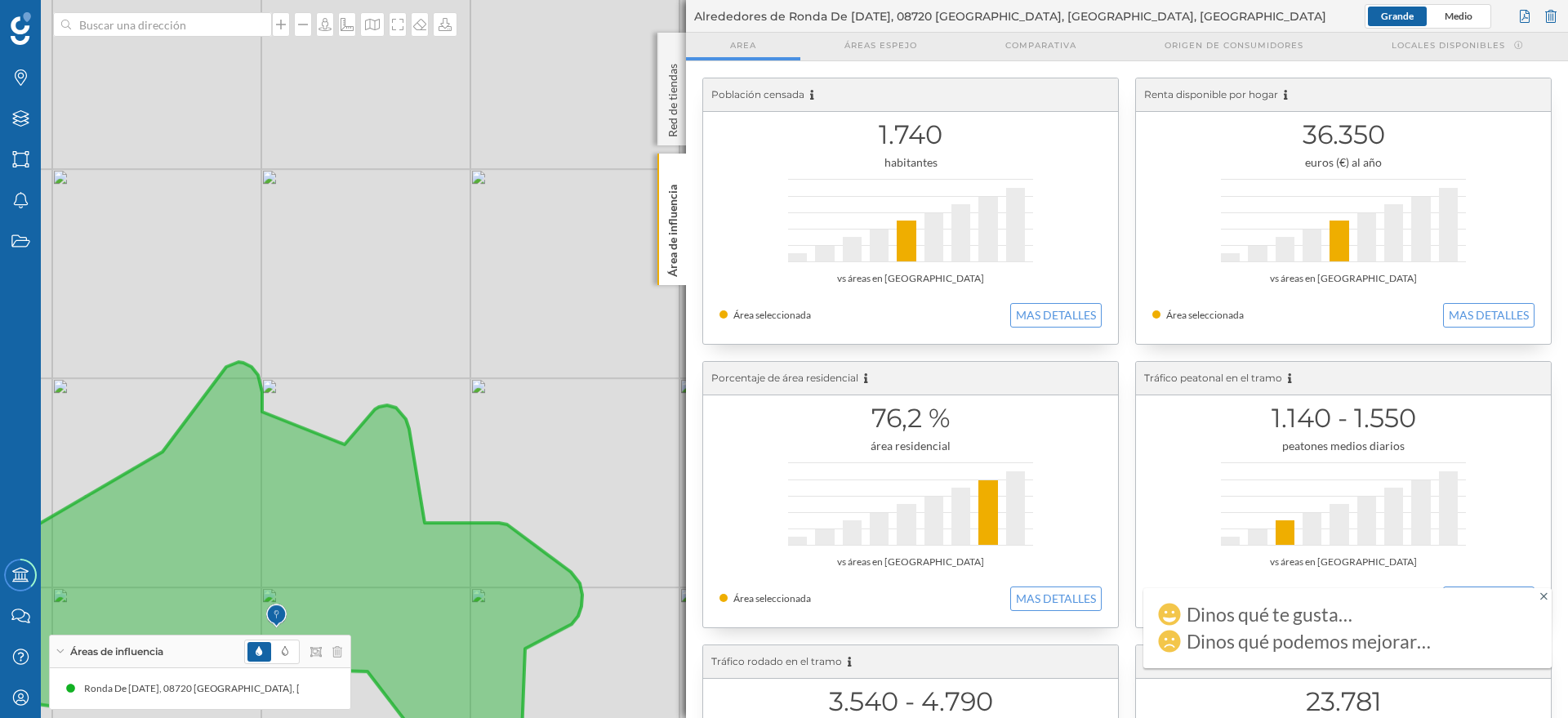
drag, startPoint x: 581, startPoint y: 280, endPoint x: 454, endPoint y: 430, distance: 196.5
click at [454, 430] on div "© Mapbox © OpenStreetMap Improve this map" at bounding box center [784, 359] width 1568 height 718
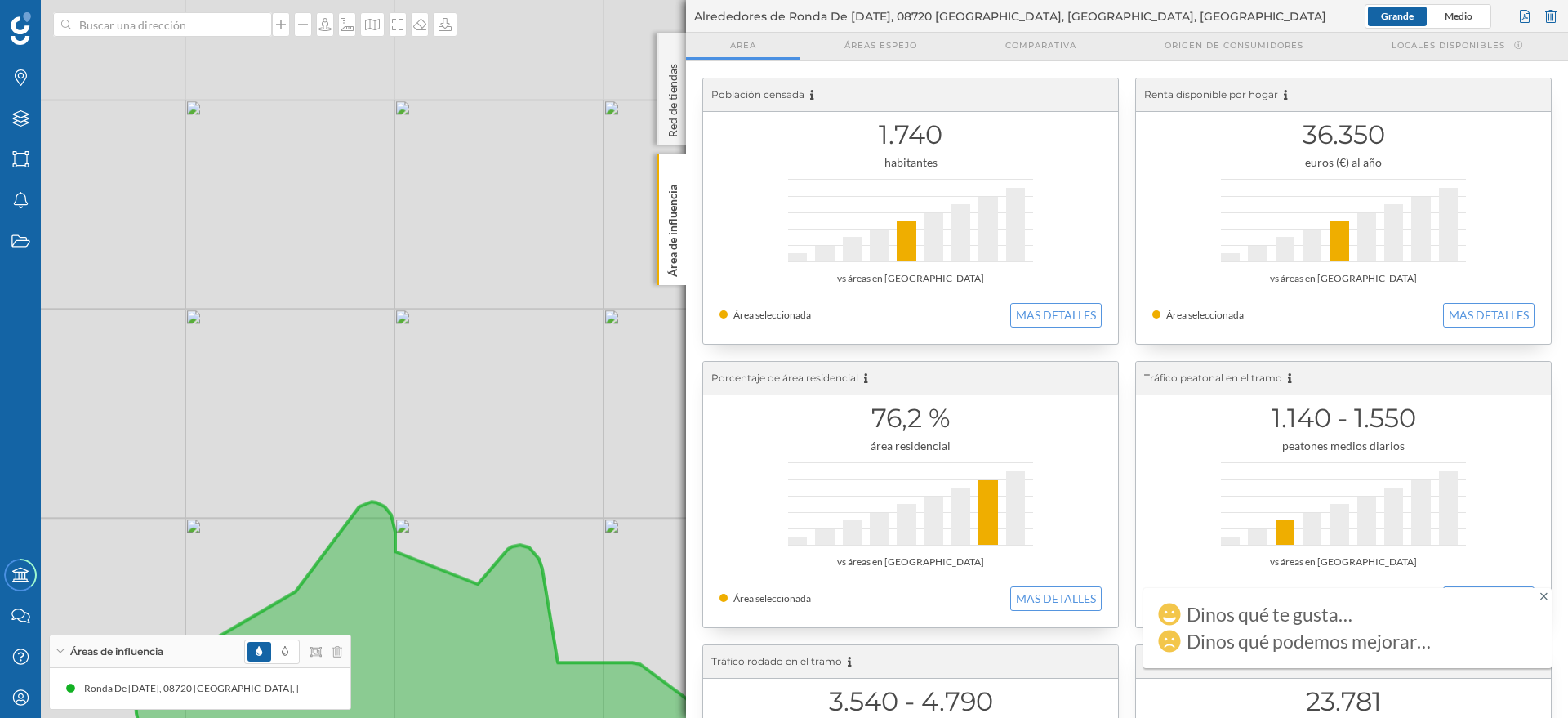
drag, startPoint x: 275, startPoint y: 273, endPoint x: 384, endPoint y: 395, distance: 163.6
click at [384, 395] on div "© Mapbox © OpenStreetMap Improve this map" at bounding box center [784, 359] width 1568 height 718
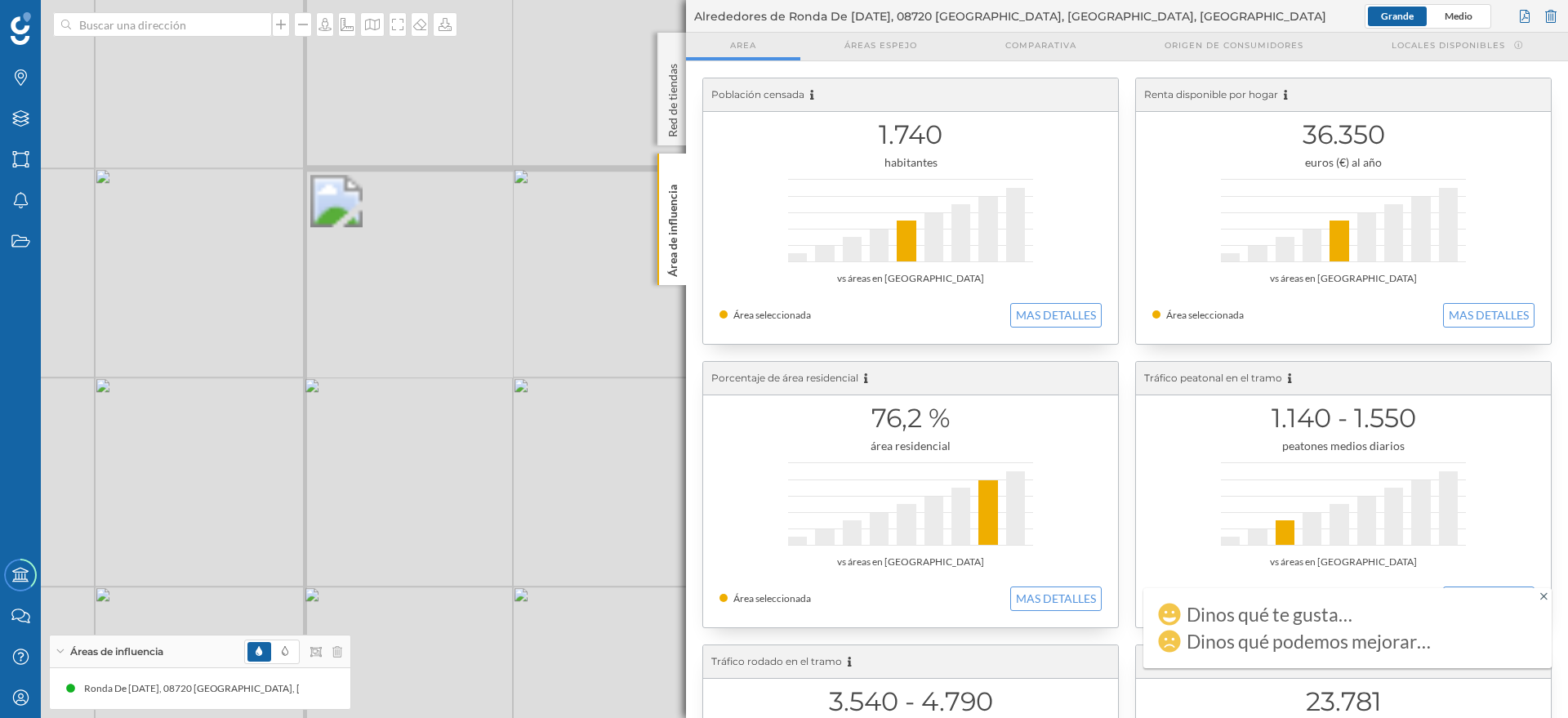
drag, startPoint x: 440, startPoint y: 376, endPoint x: 278, endPoint y: 326, distance: 169.5
click at [288, 330] on div "© Mapbox © OpenStreetMap Improve this map" at bounding box center [784, 359] width 1568 height 718
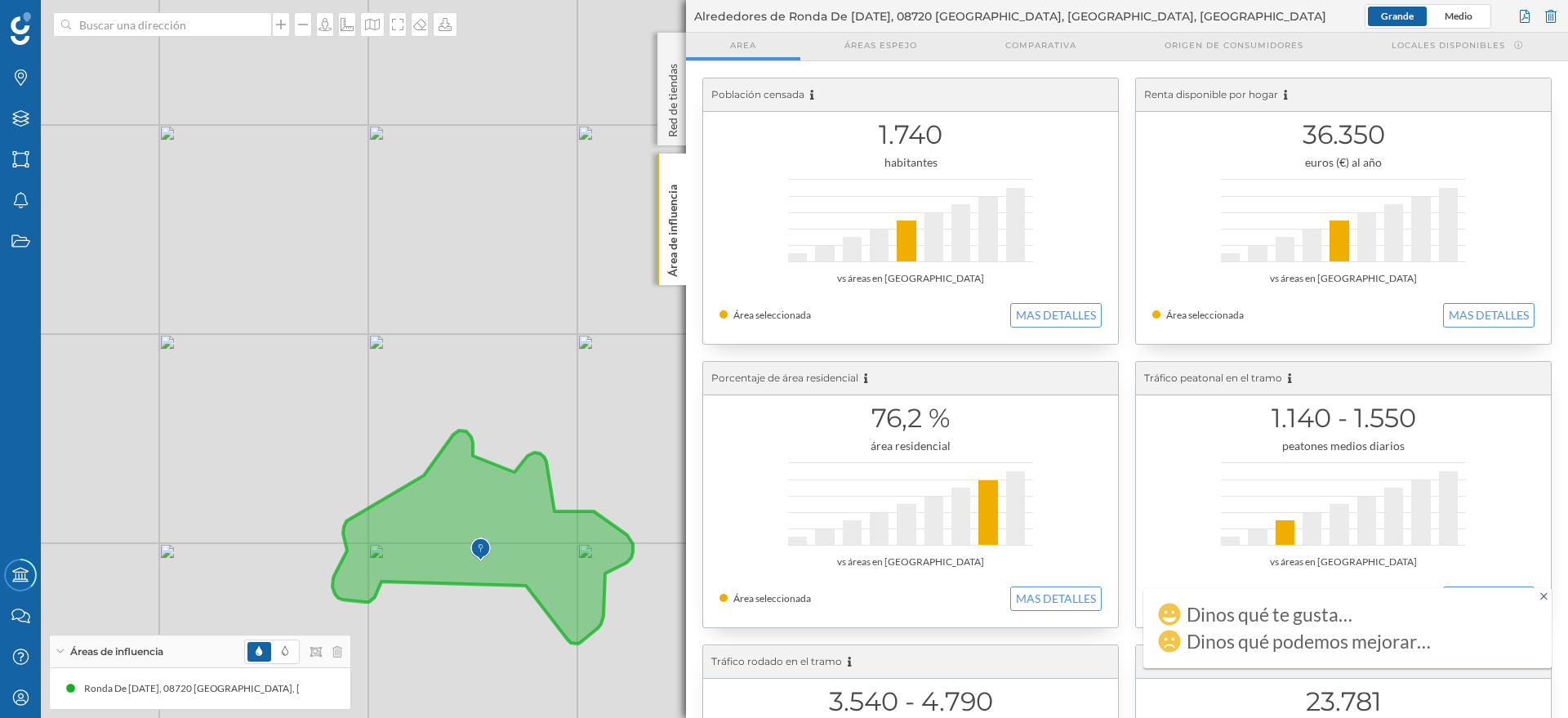
drag, startPoint x: 547, startPoint y: 335, endPoint x: 535, endPoint y: 400, distance: 66.1
click at [535, 400] on div "© Mapbox © OpenStreetMap Improve this map" at bounding box center [784, 359] width 1568 height 718
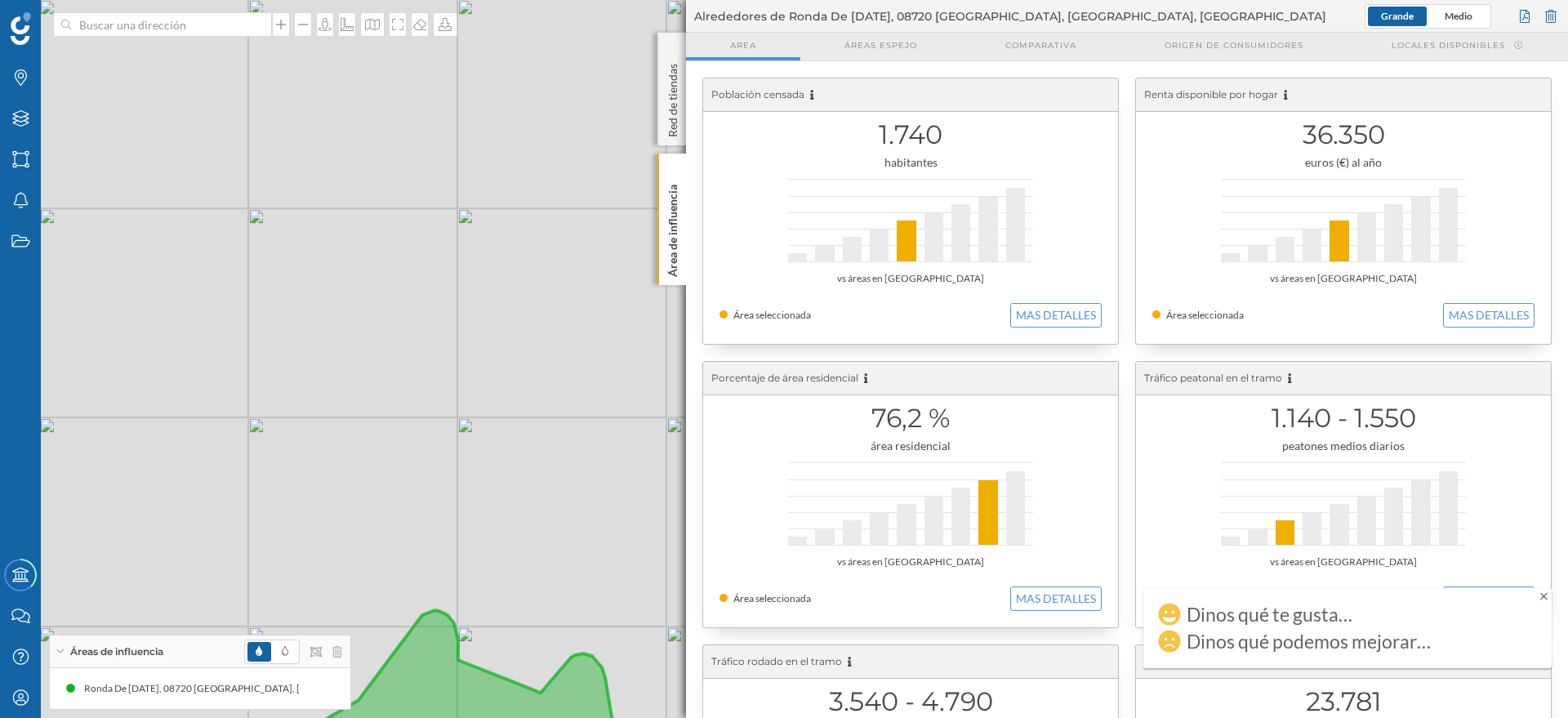
drag, startPoint x: 435, startPoint y: 306, endPoint x: 383, endPoint y: 364, distance: 77.9
click at [380, 363] on div "© Mapbox © OpenStreetMap Improve this map" at bounding box center [784, 359] width 1568 height 718
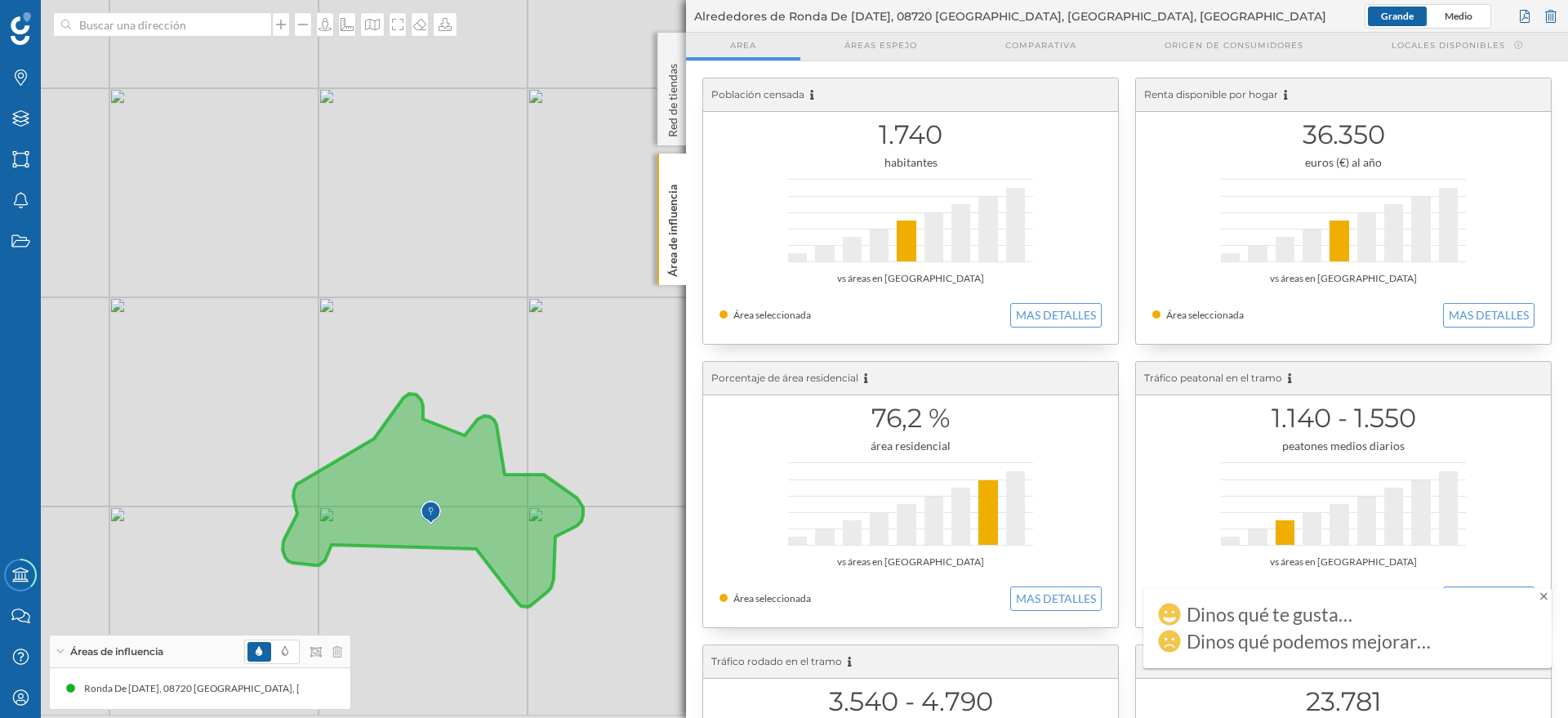
drag, startPoint x: 526, startPoint y: 427, endPoint x: 481, endPoint y: 316, distance: 119.8
click at [481, 316] on div "© Mapbox © OpenStreetMap Improve this map" at bounding box center [784, 359] width 1568 height 718
